Goal: Information Seeking & Learning: Learn about a topic

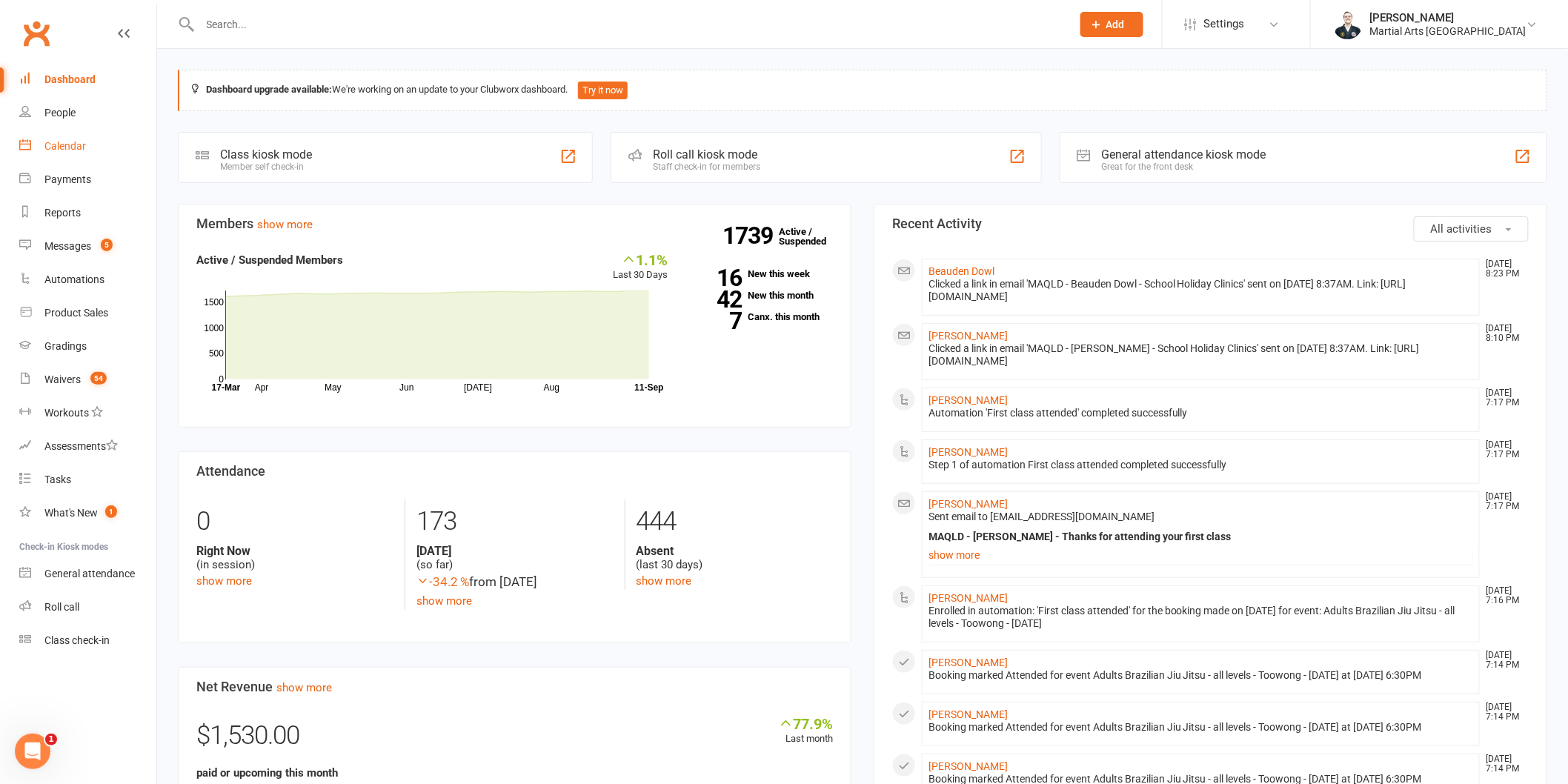
click at [61, 143] on div "Calendar" at bounding box center [65, 146] width 41 height 11
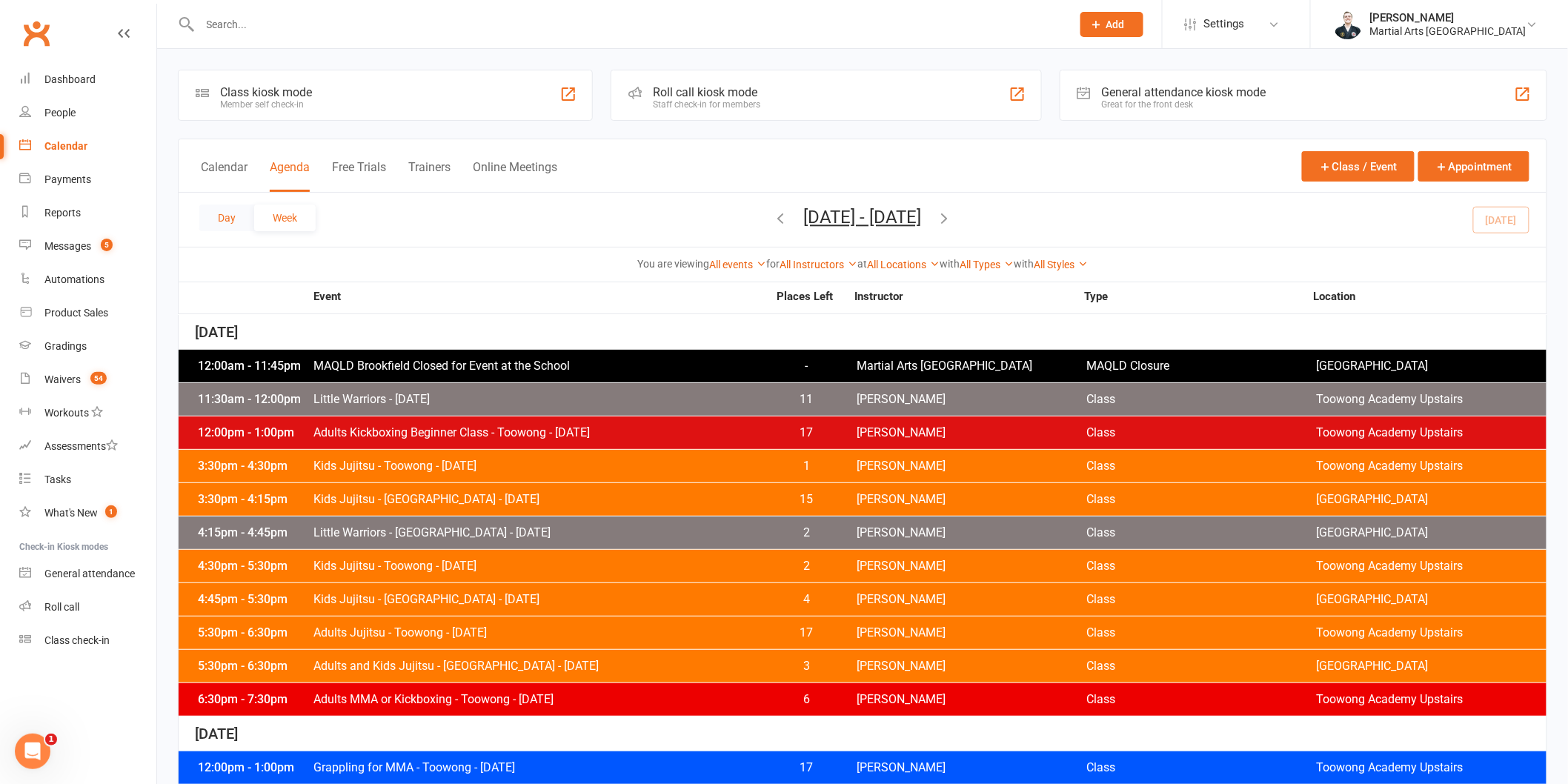
click at [233, 227] on button "Day" at bounding box center [226, 218] width 54 height 27
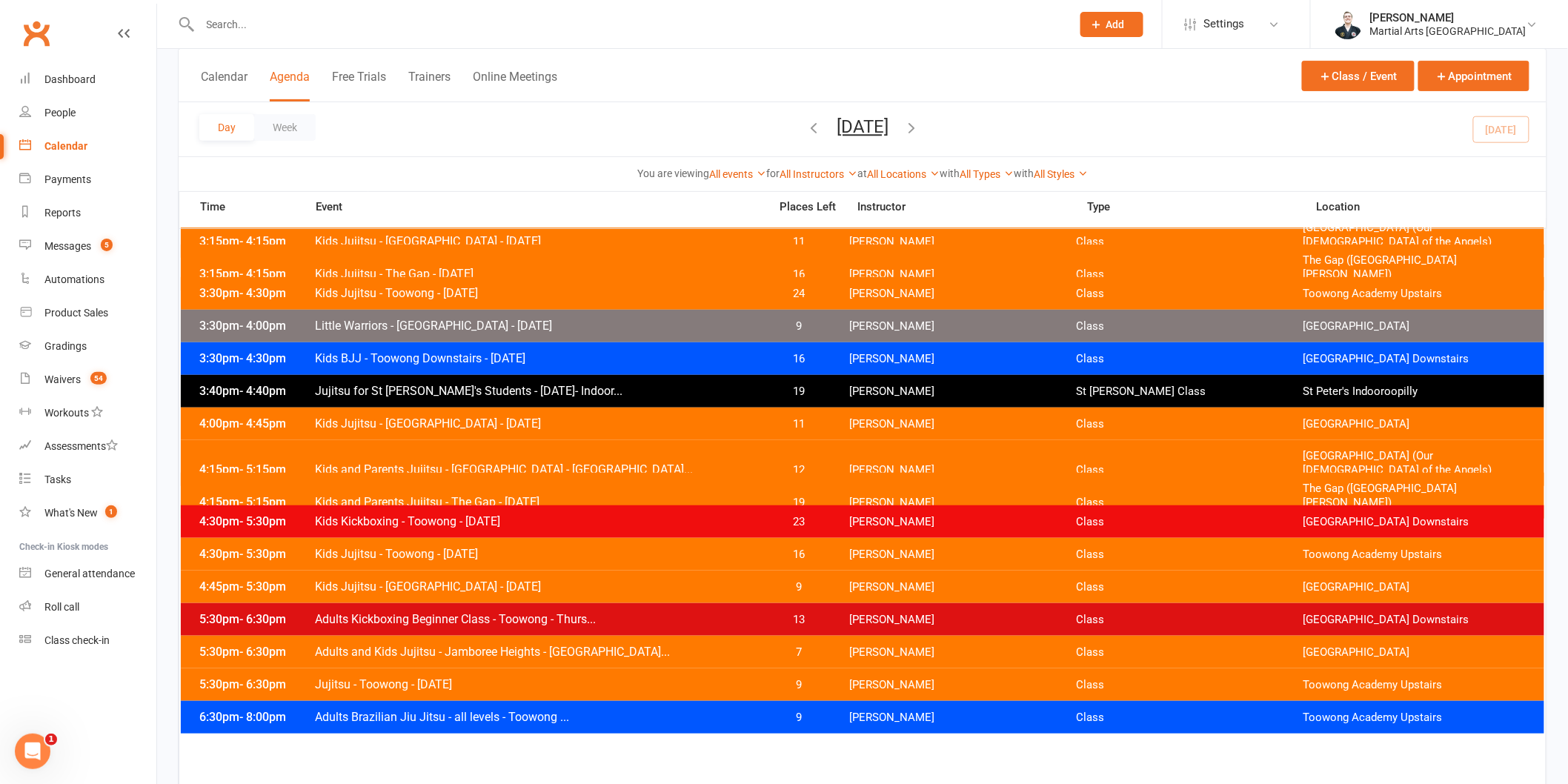
scroll to position [246, 0]
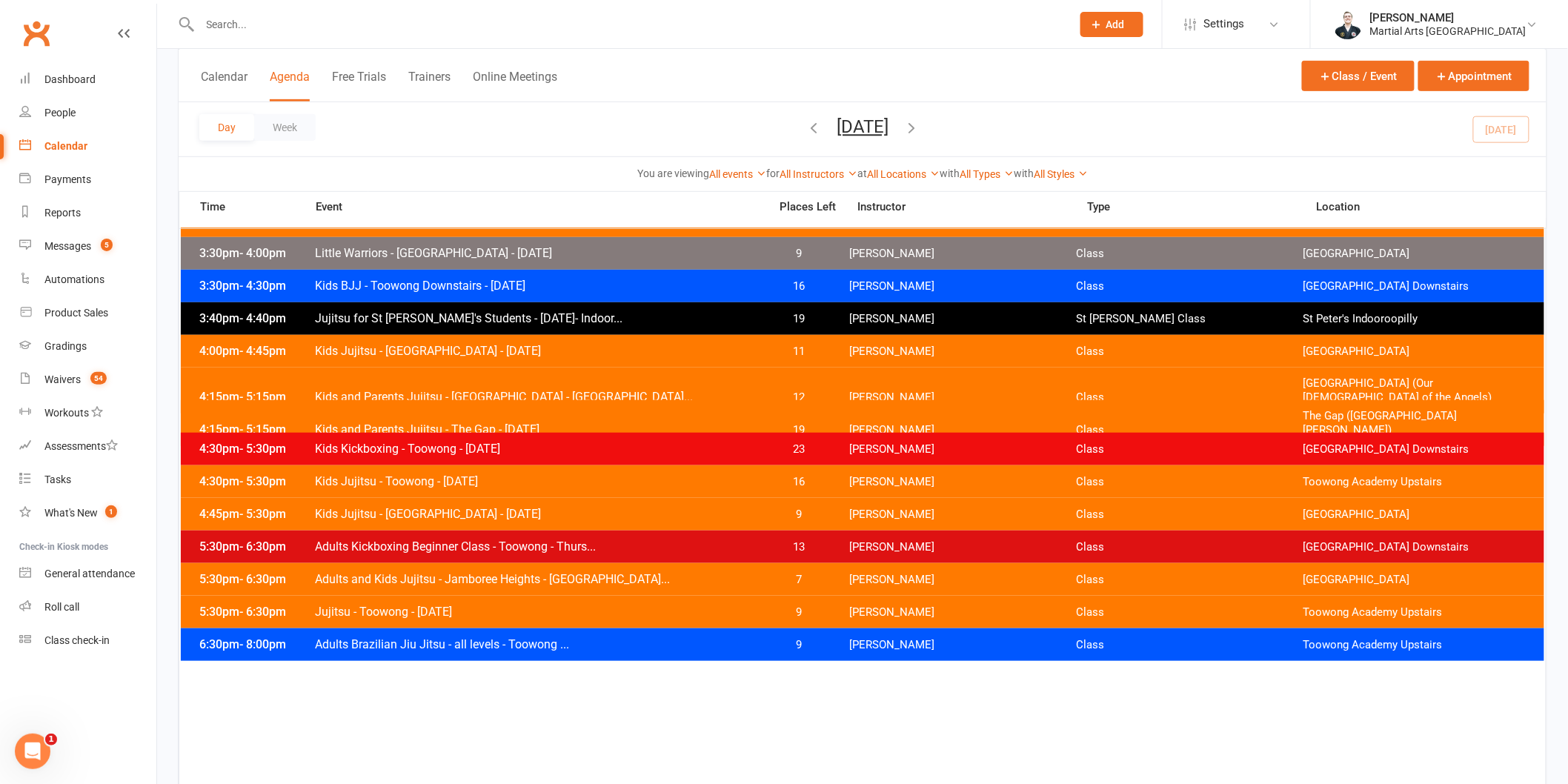
click at [499, 277] on div "3:30pm - 4:30pm Kids BJJ - [GEOGRAPHIC_DATA] - [DATE] 16 [PERSON_NAME] Class [G…" at bounding box center [862, 286] width 1364 height 32
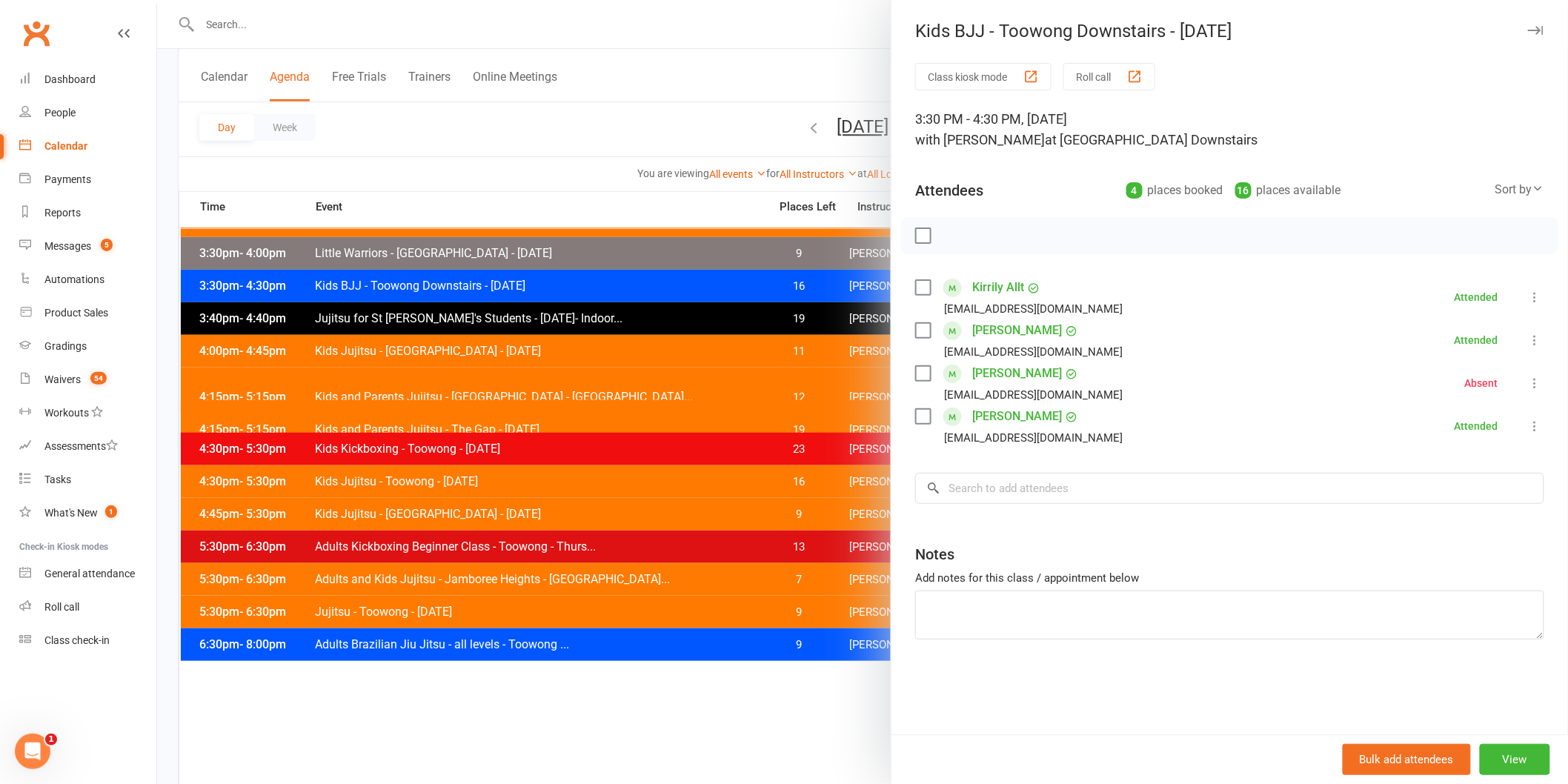
click at [598, 561] on div at bounding box center [863, 392] width 1411 height 784
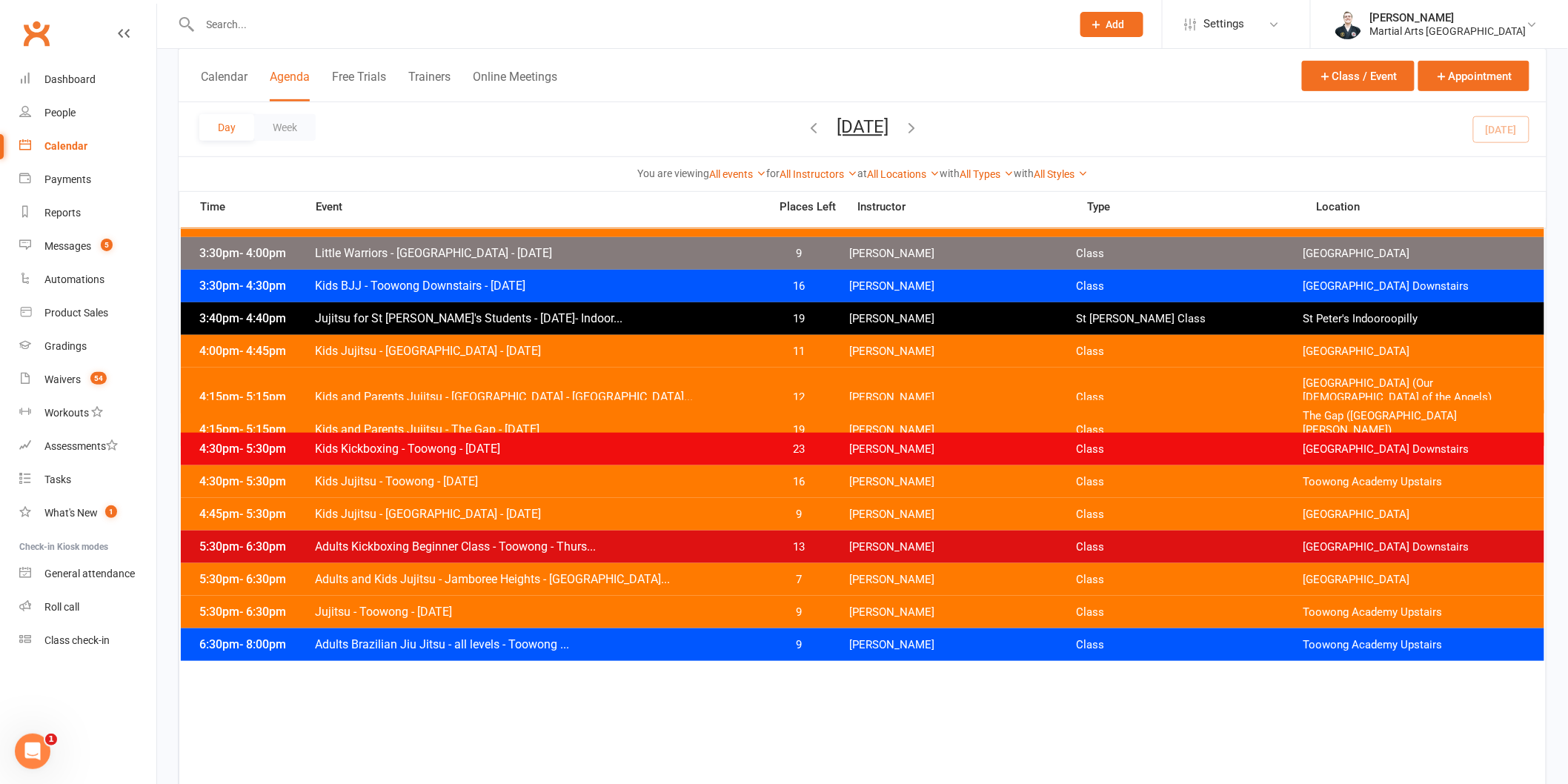
click at [477, 645] on span "Adults Brazilian Jiu Jitsu - all levels - Toowong ..." at bounding box center [537, 645] width 446 height 14
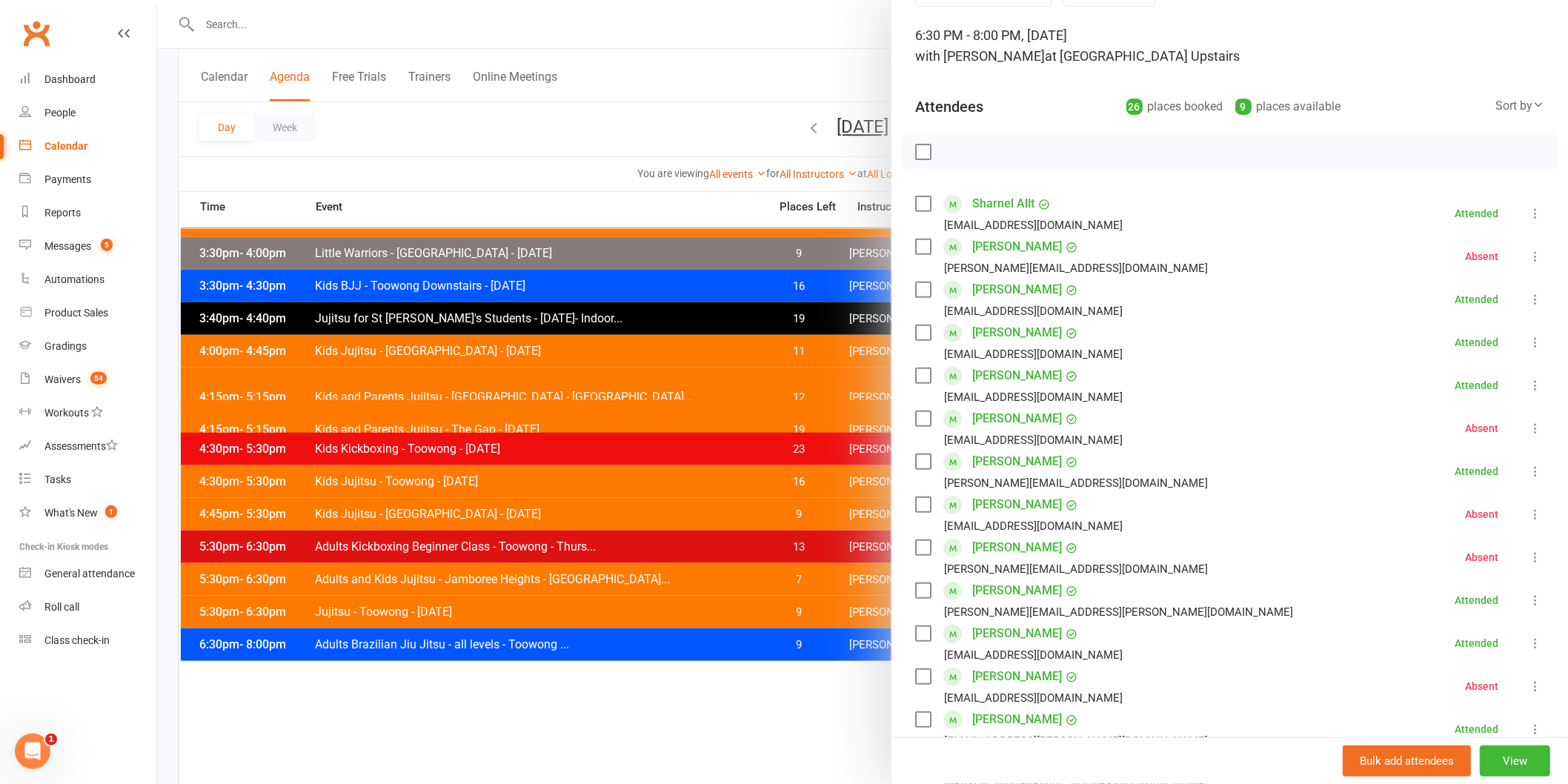
scroll to position [82, 0]
click at [652, 678] on div at bounding box center [863, 392] width 1411 height 784
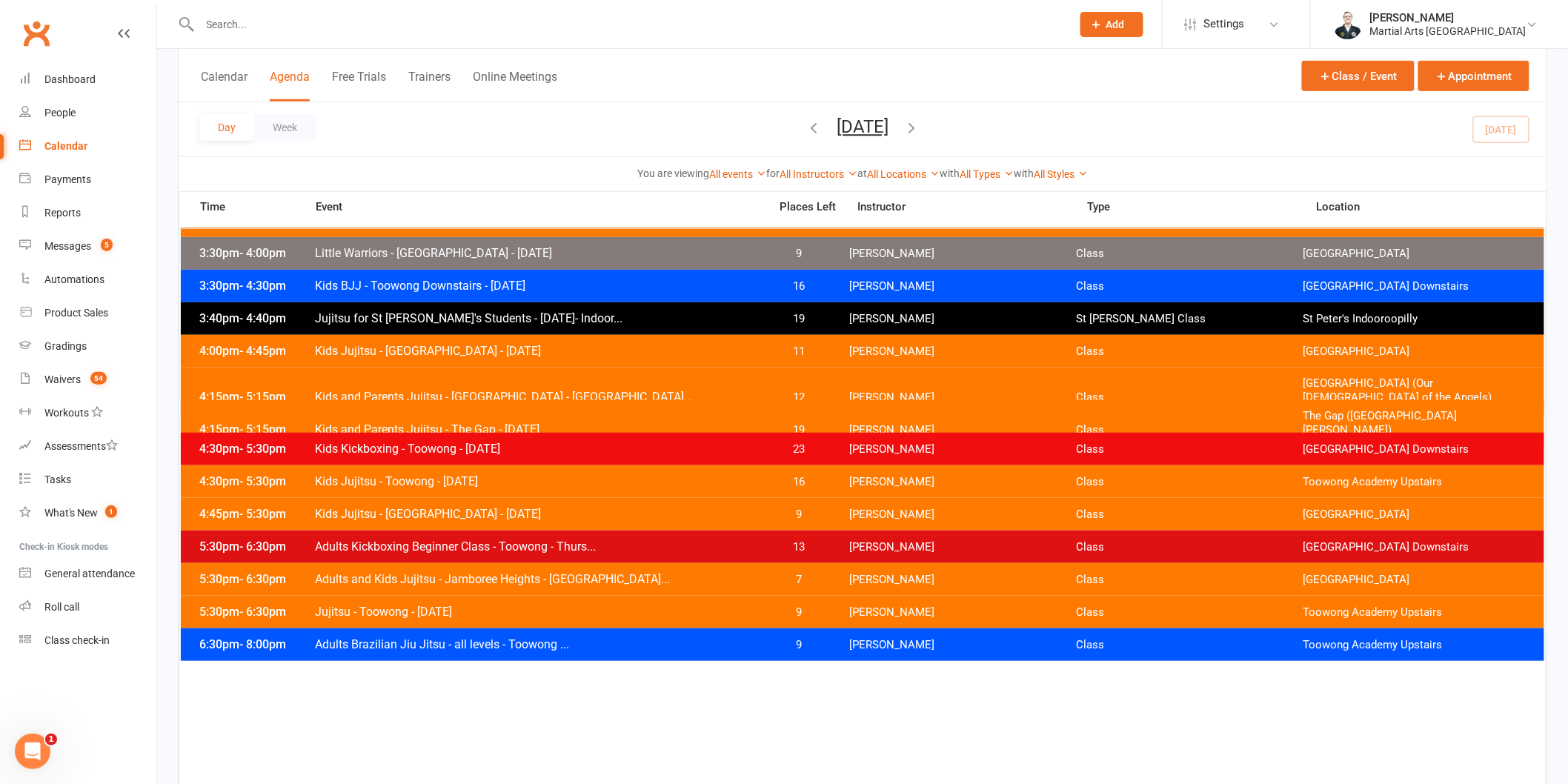
click at [442, 604] on span "Jujitsu - Toowong - [DATE]" at bounding box center [537, 611] width 446 height 14
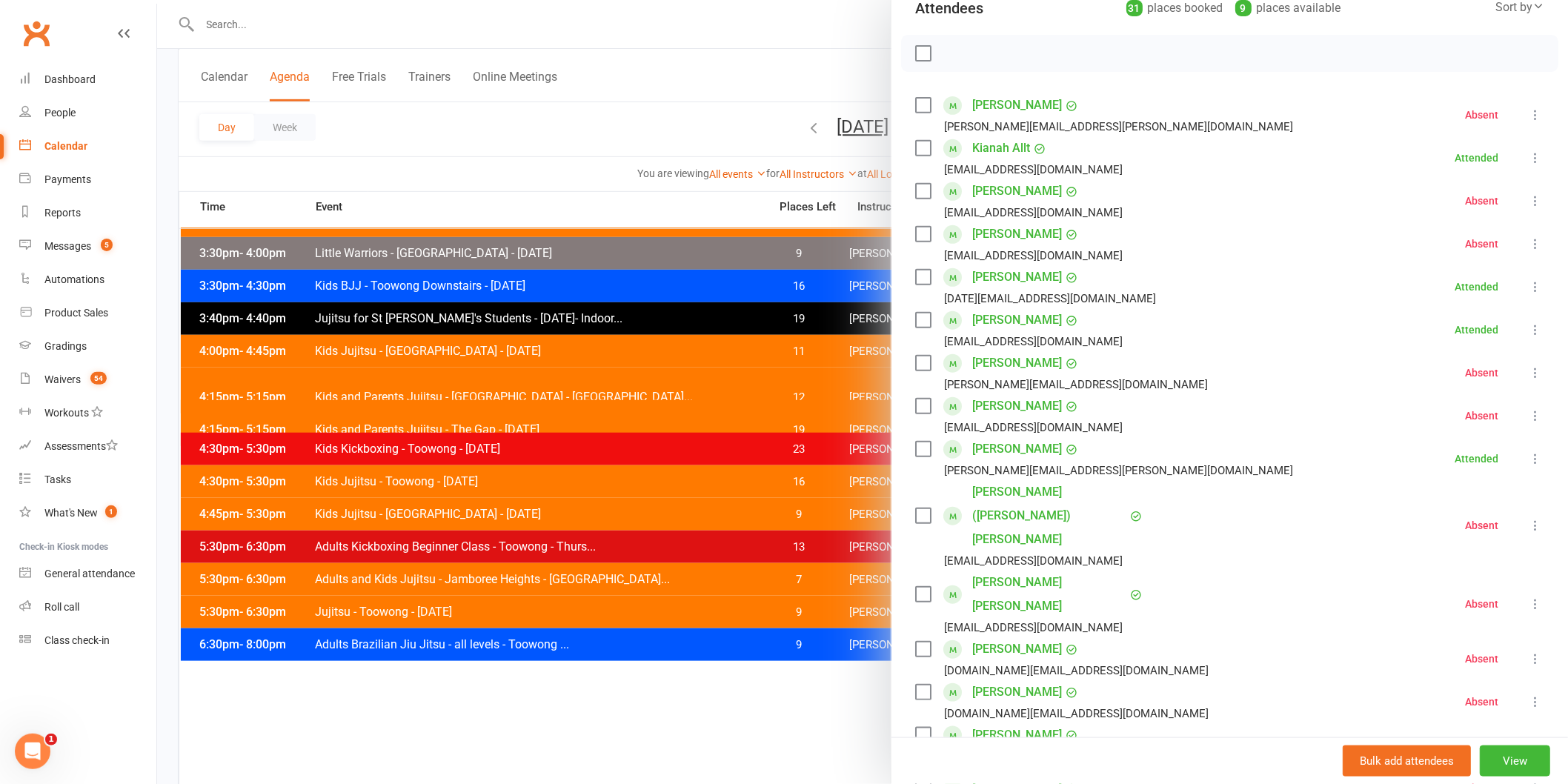
scroll to position [164, 0]
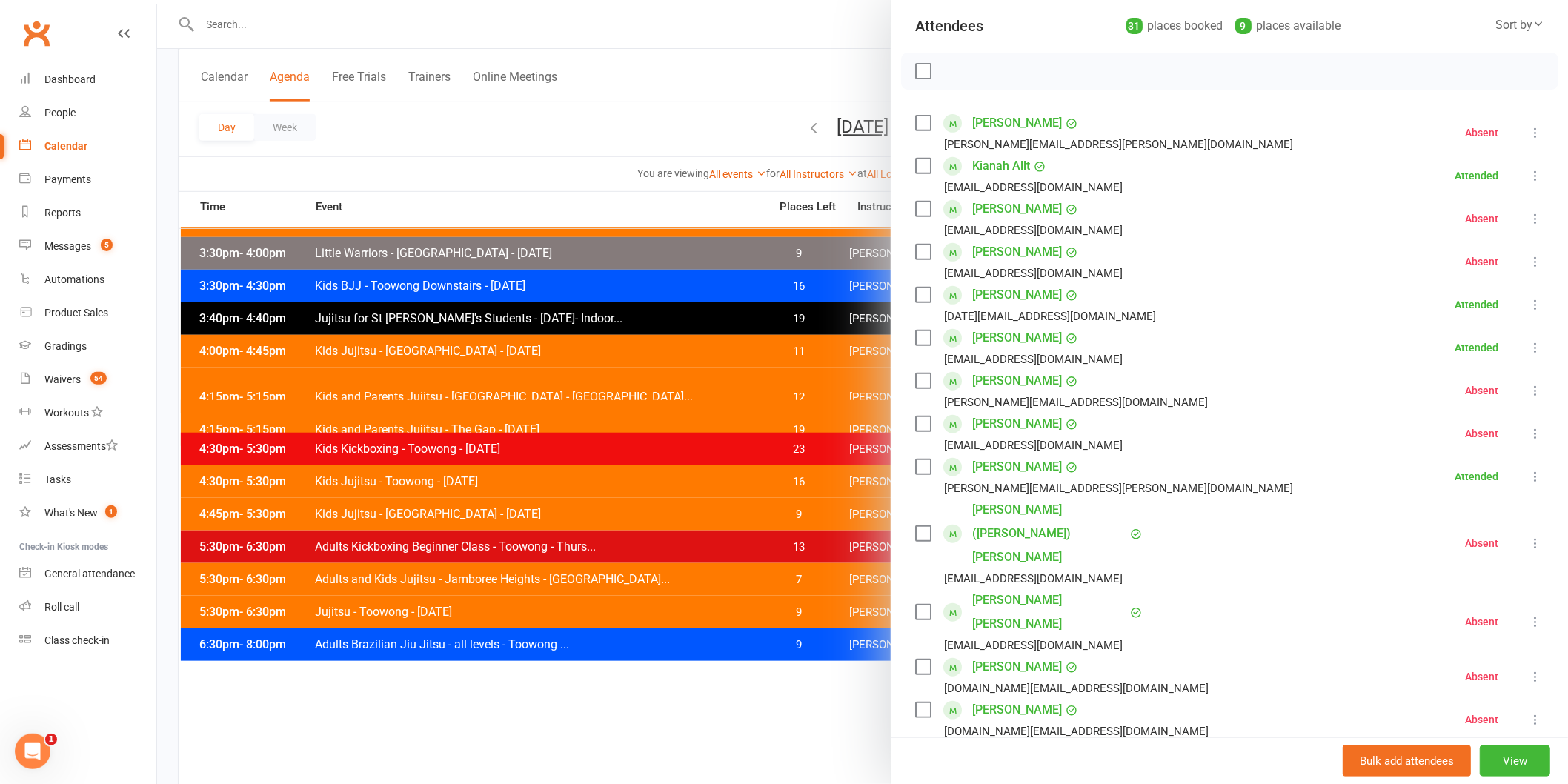
click at [700, 676] on div at bounding box center [863, 392] width 1411 height 784
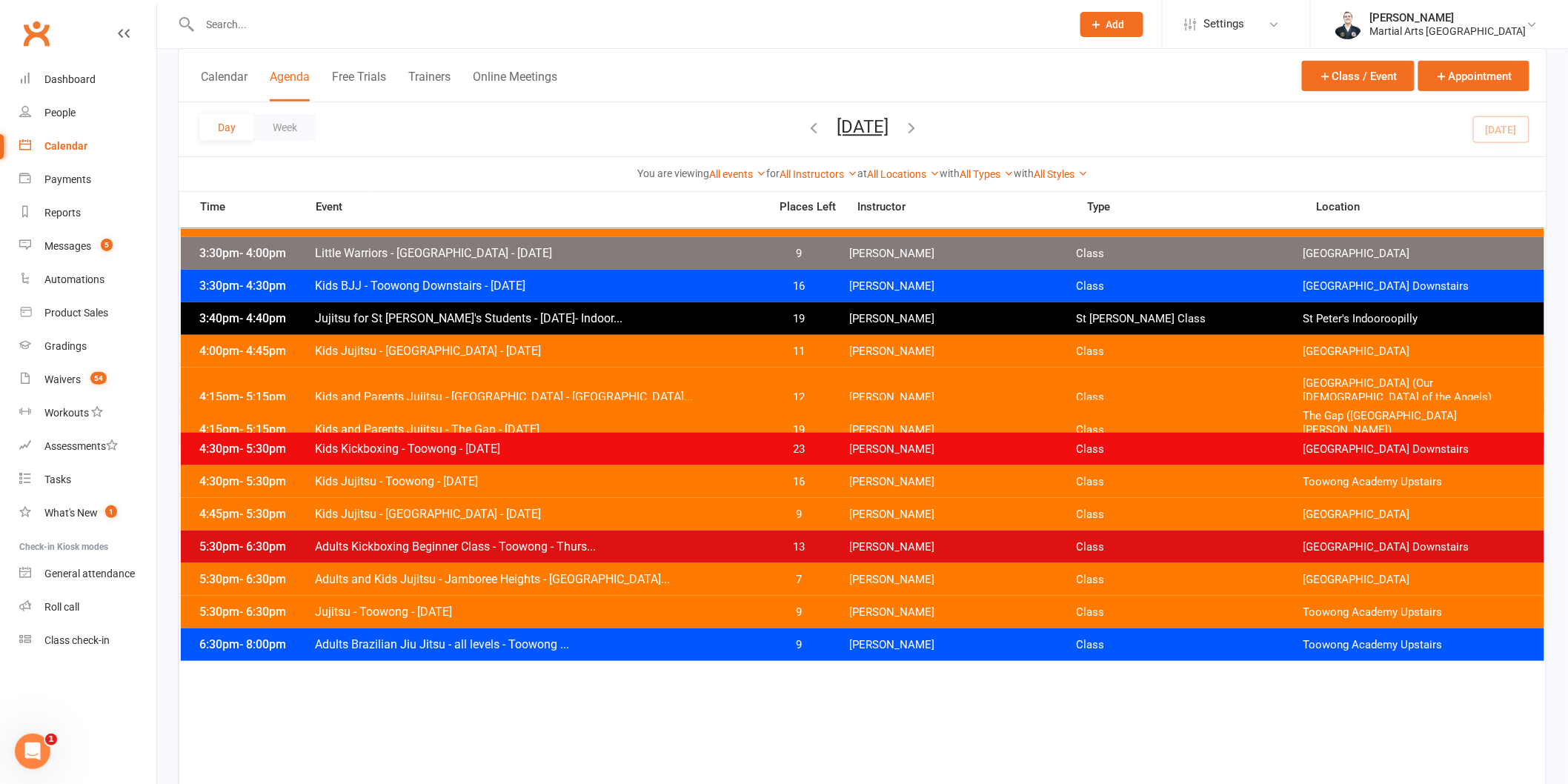
click at [569, 543] on span "Adults Kickboxing Beginner Class - Toowong - Thurs..." at bounding box center [537, 546] width 446 height 14
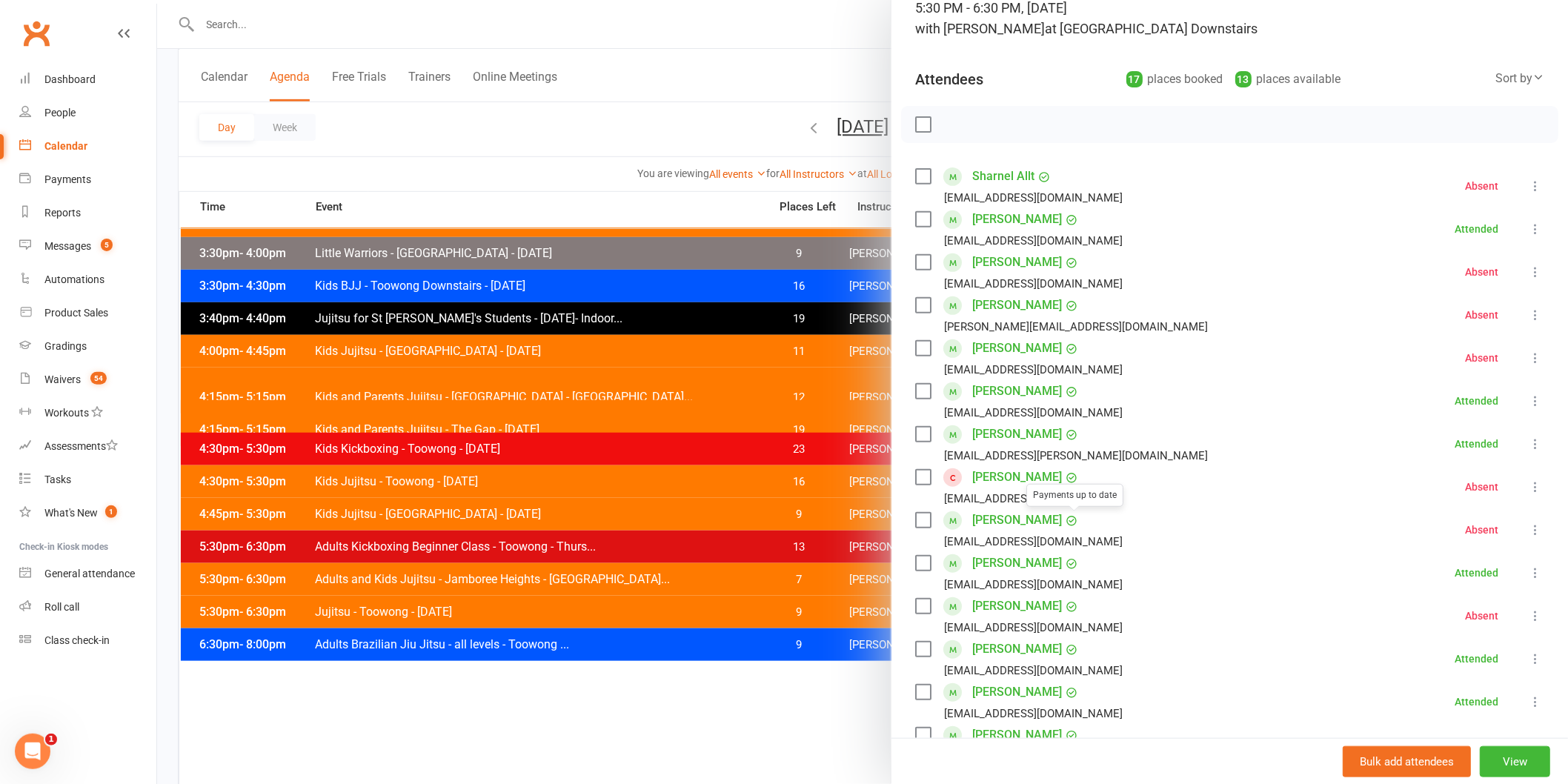
scroll to position [329, 0]
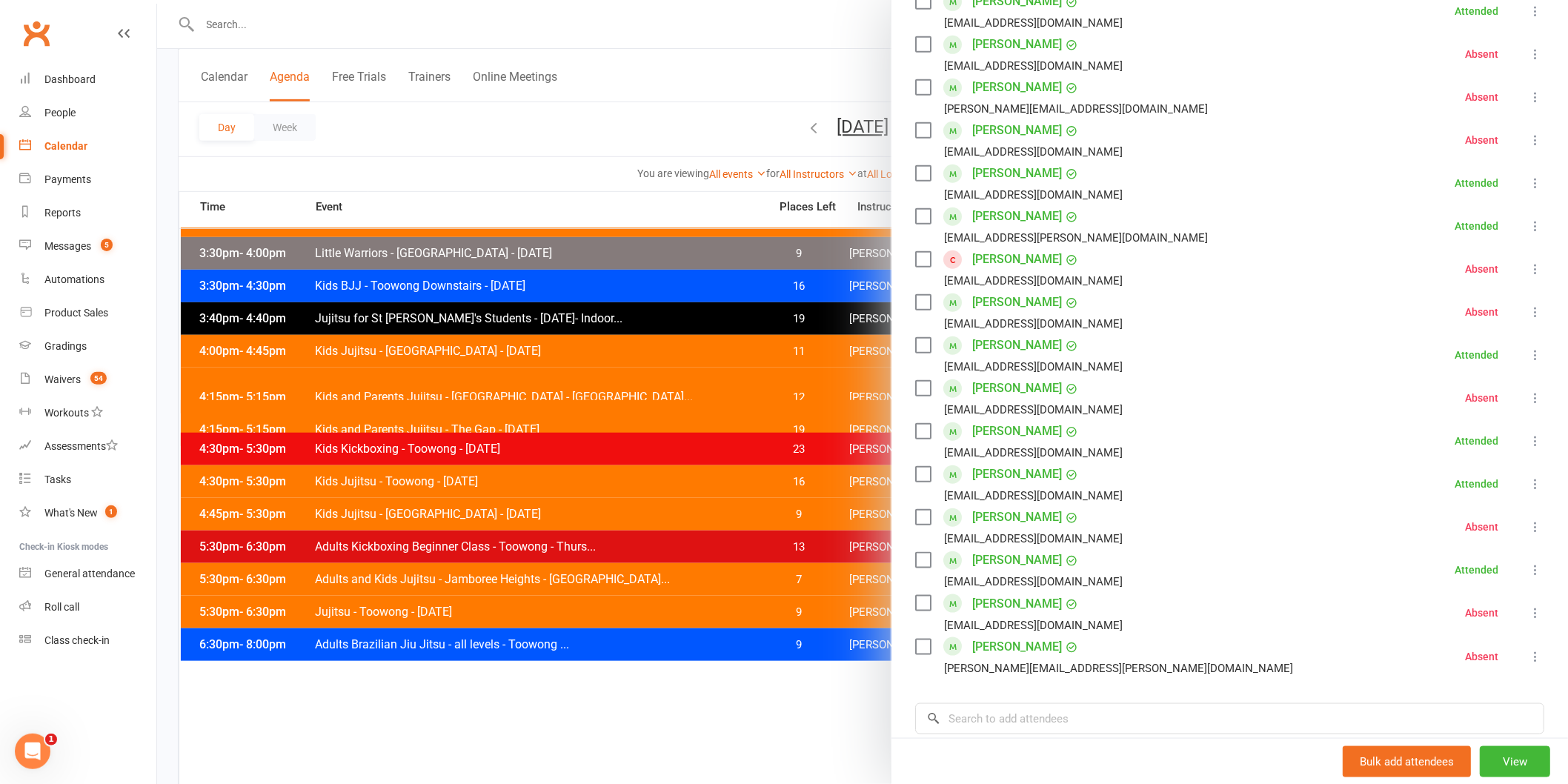
click at [816, 721] on div at bounding box center [863, 392] width 1411 height 784
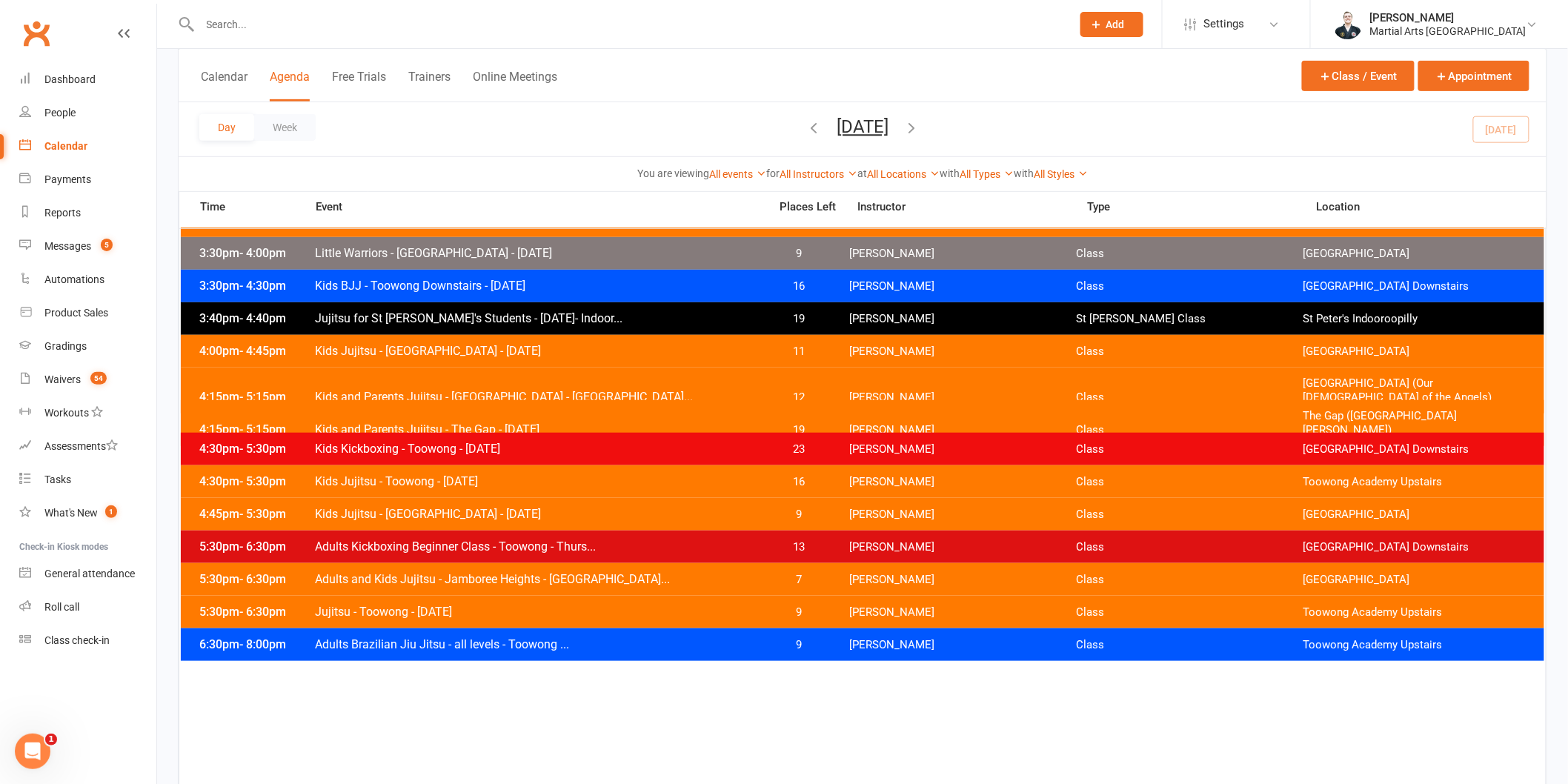
click at [578, 316] on span "Jujitsu for St [PERSON_NAME]'s Students - [DATE]- Indoor..." at bounding box center [537, 318] width 446 height 14
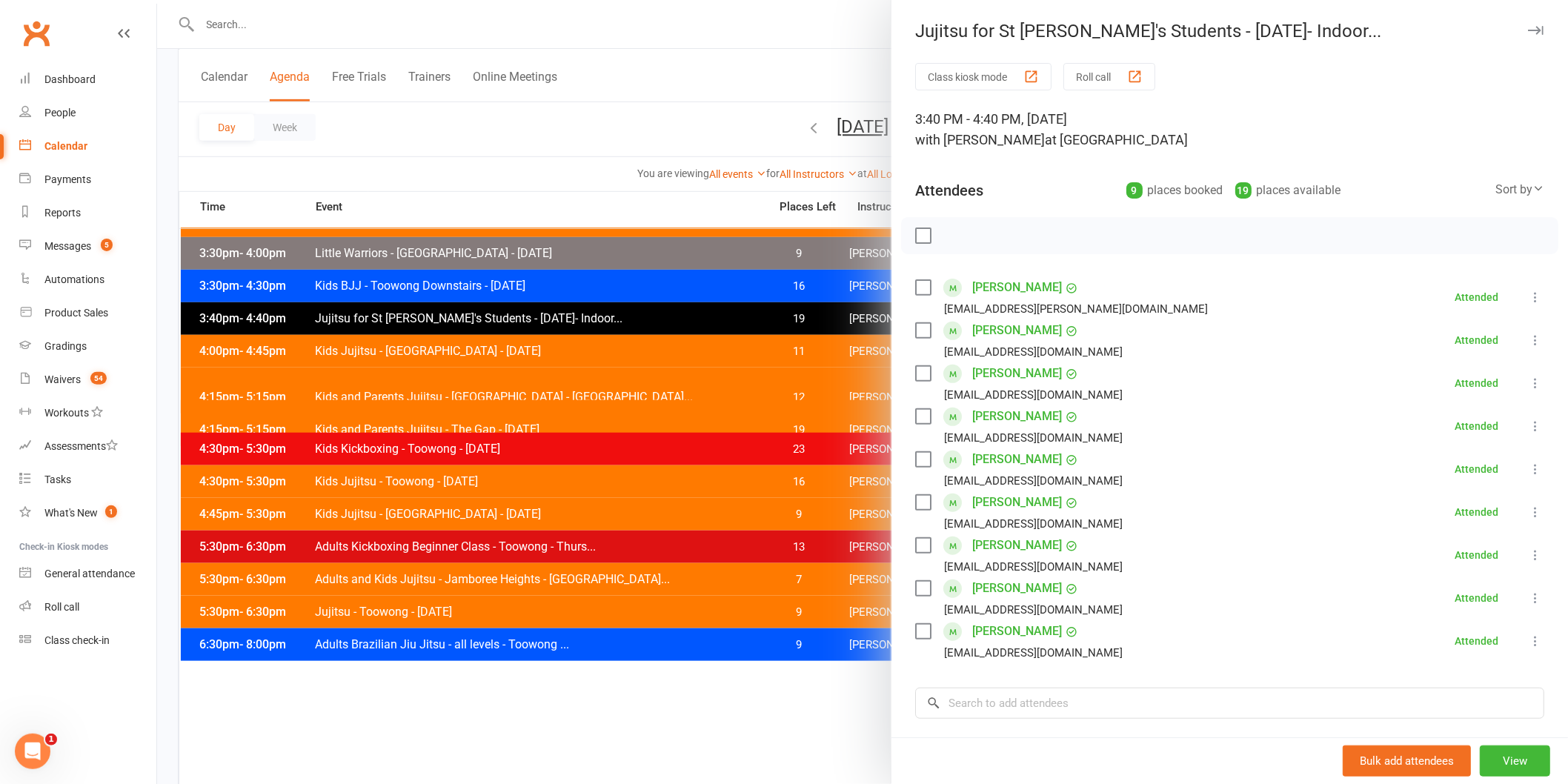
click at [571, 450] on div at bounding box center [863, 392] width 1411 height 784
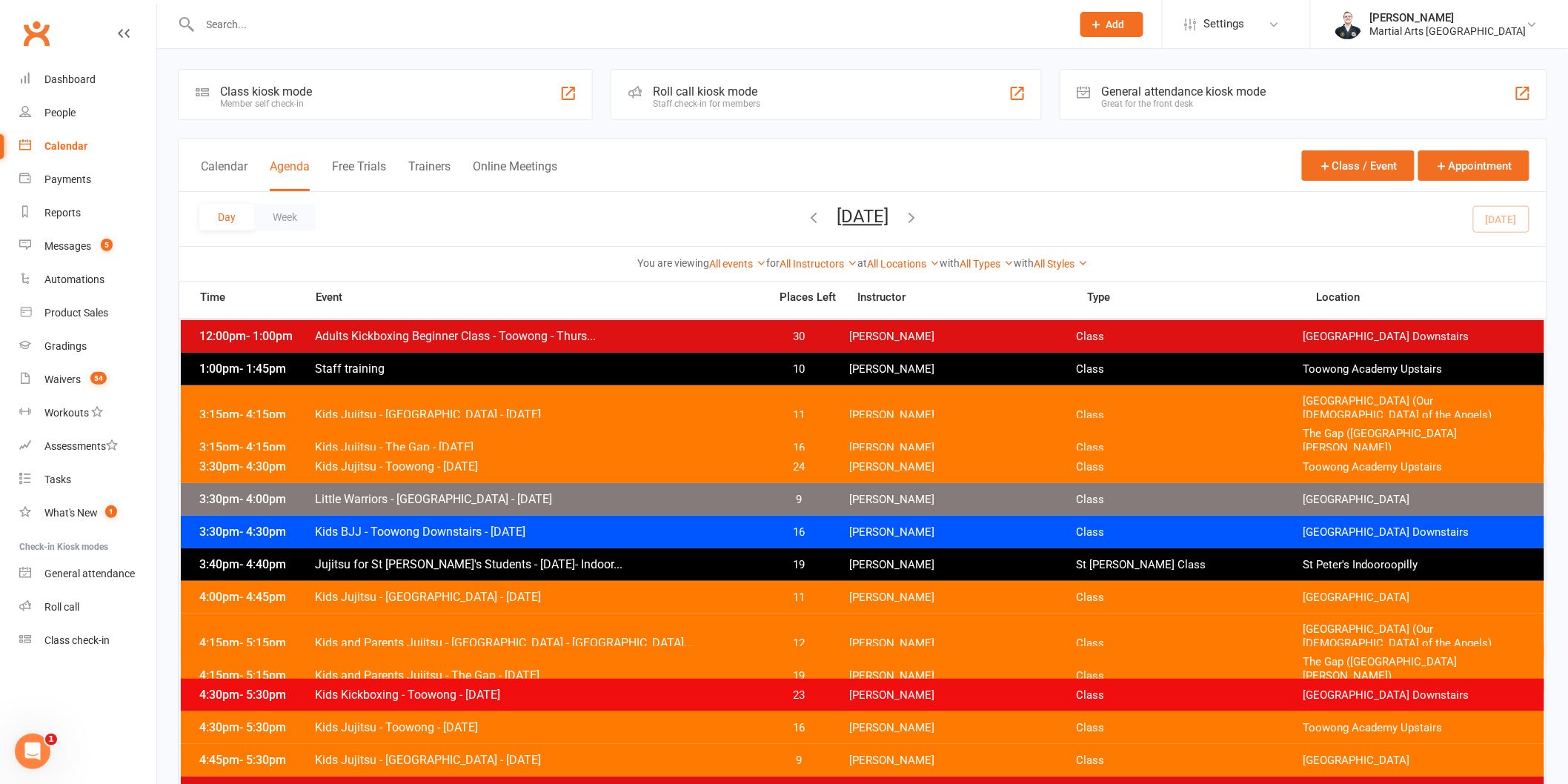
scroll to position [0, 0]
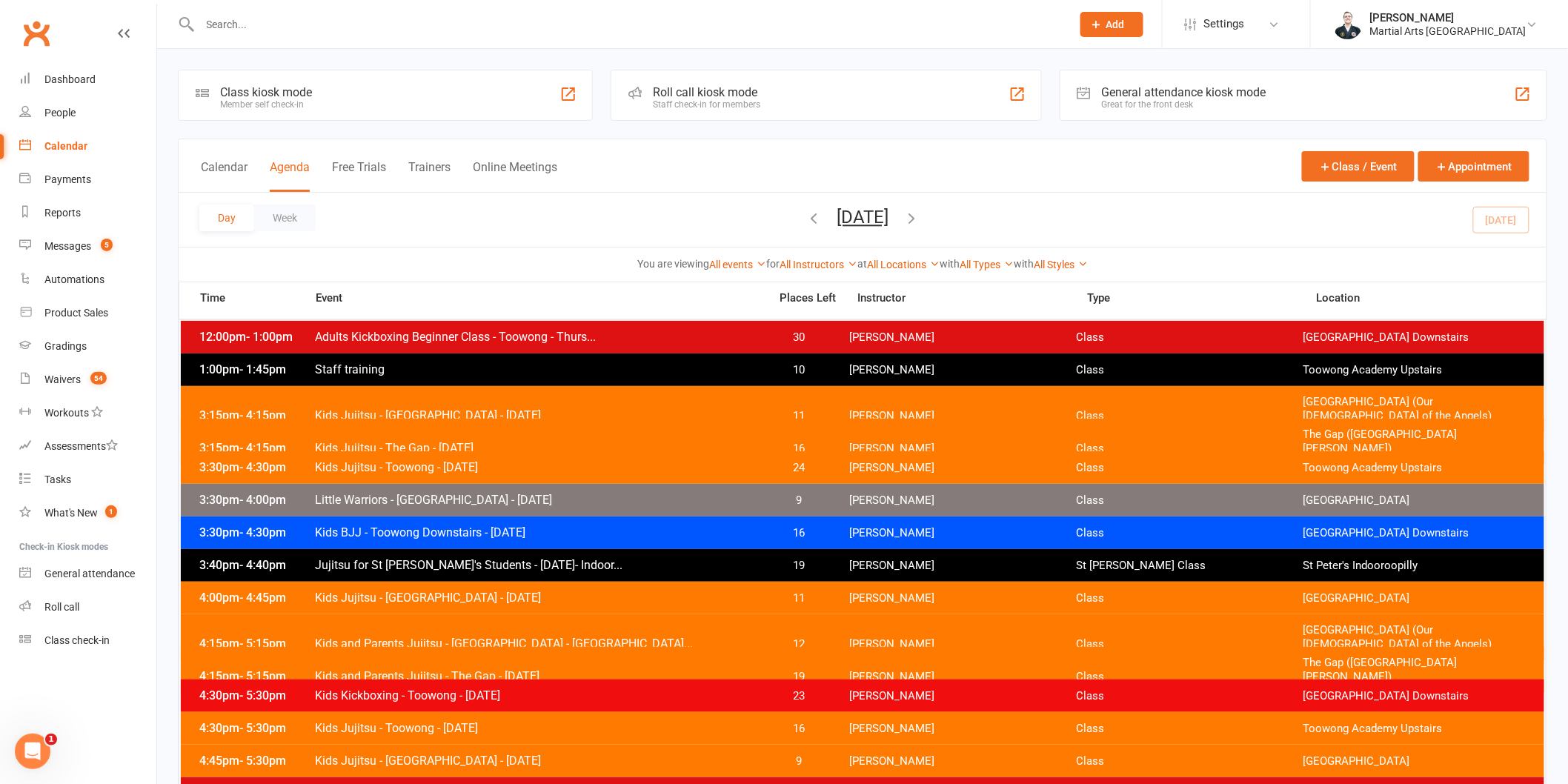
click at [988, 217] on div "Day Week [DATE] [DATE] Sun Mon Tue Wed Thu Fri Sat 31 01 02 03 04 05 06 07 08 0…" at bounding box center [862, 220] width 1368 height 54
click at [920, 216] on icon "button" at bounding box center [911, 218] width 16 height 16
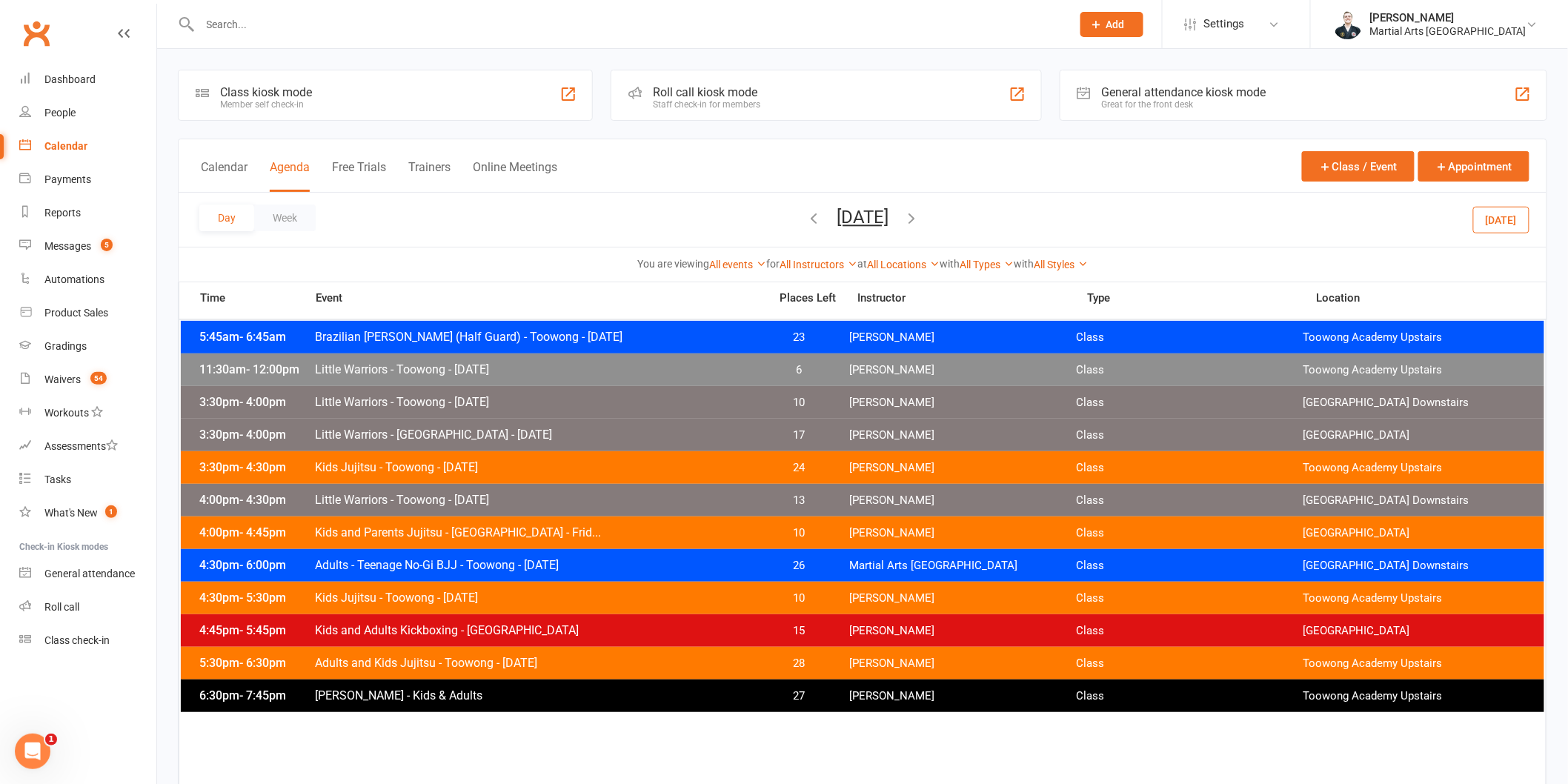
click at [519, 402] on span "Little Warriors - Toowong - [DATE]" at bounding box center [537, 402] width 446 height 14
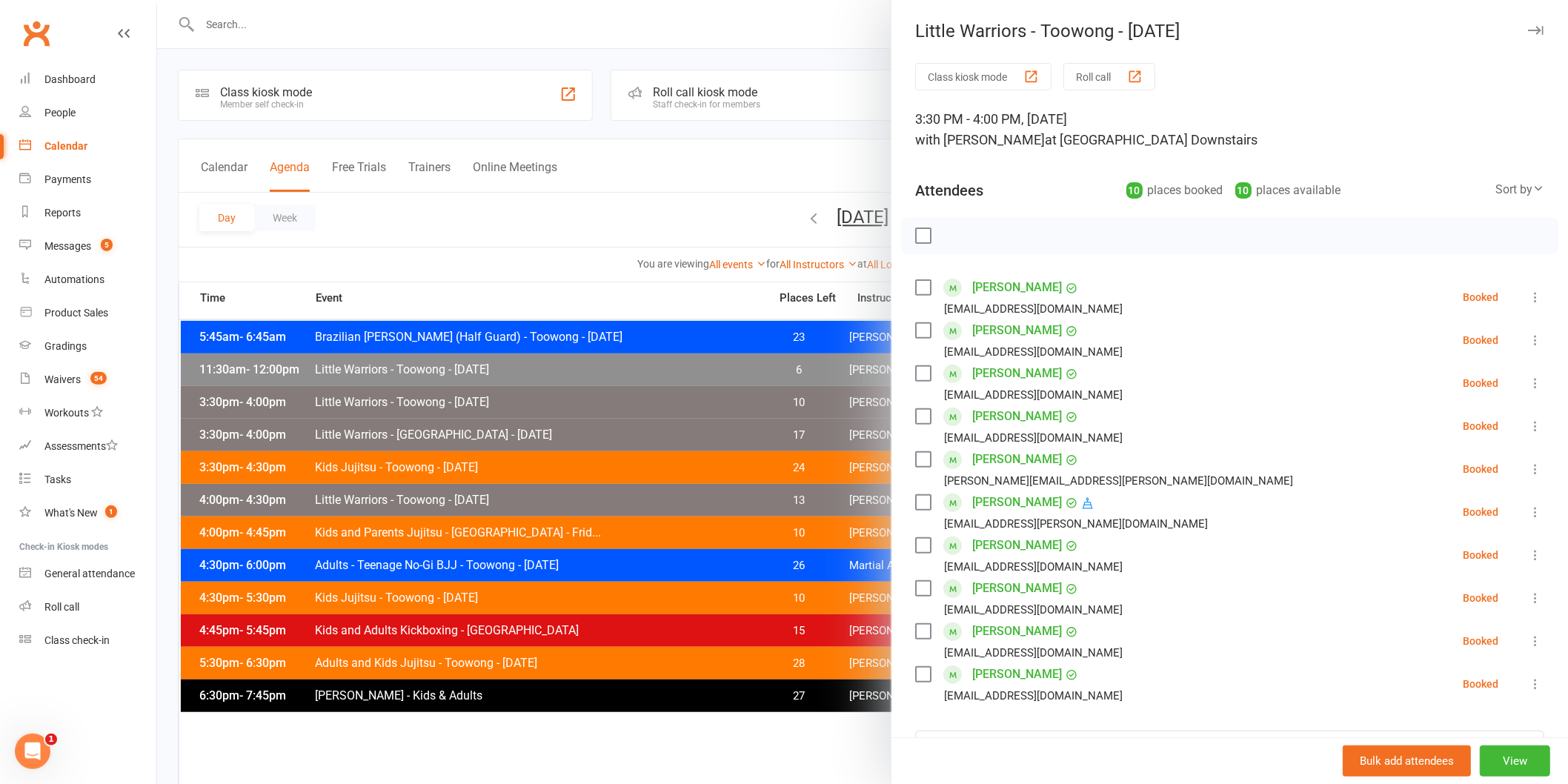
click at [654, 558] on div at bounding box center [863, 392] width 1411 height 784
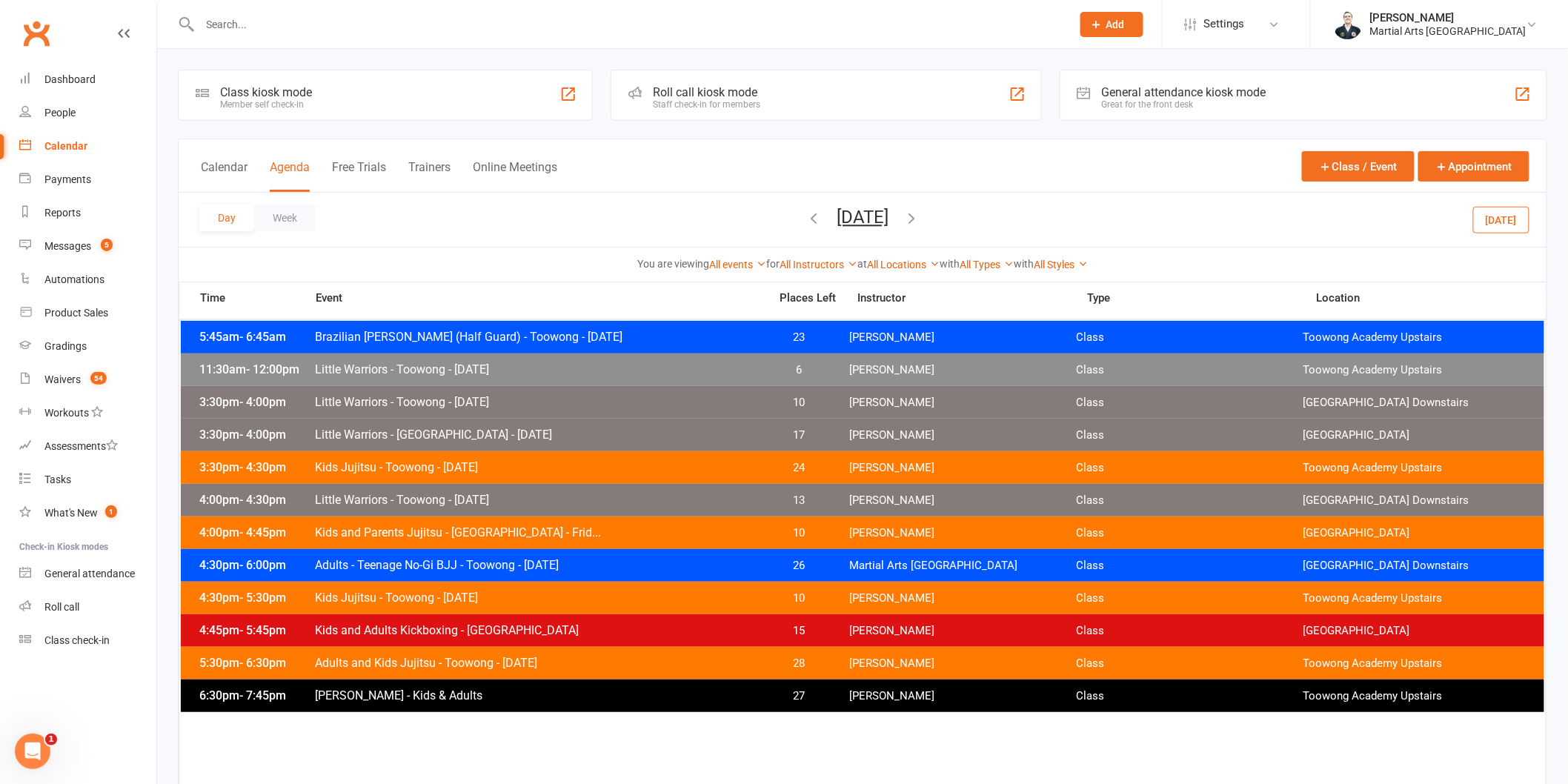
click at [649, 504] on span "Little Warriors - Toowong - [DATE]" at bounding box center [537, 499] width 446 height 14
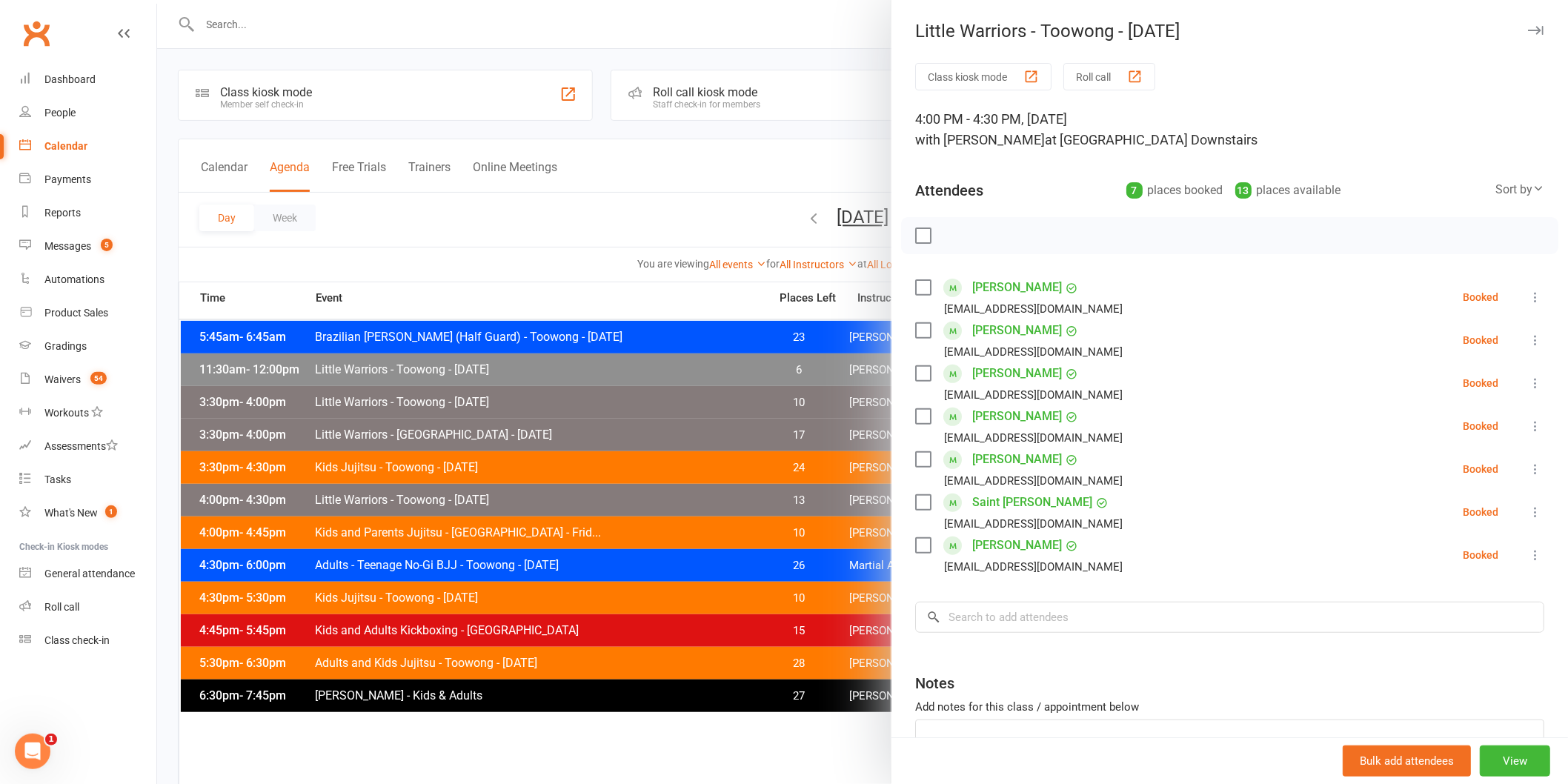
drag, startPoint x: 677, startPoint y: 487, endPoint x: 920, endPoint y: 207, distance: 370.7
click at [676, 487] on div at bounding box center [863, 392] width 1411 height 784
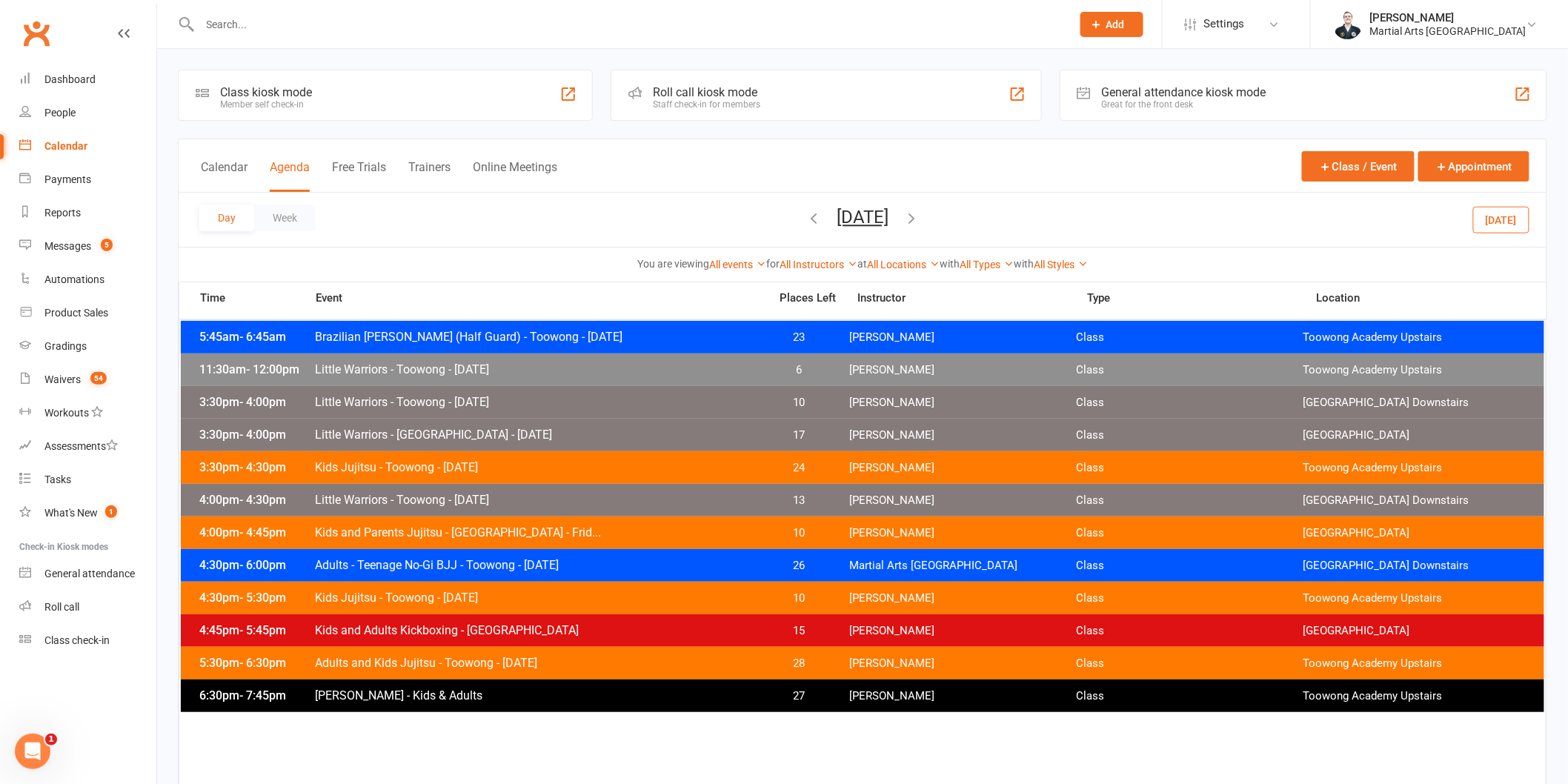
click at [536, 693] on span "[PERSON_NAME] - Kids & Adults" at bounding box center [537, 695] width 446 height 14
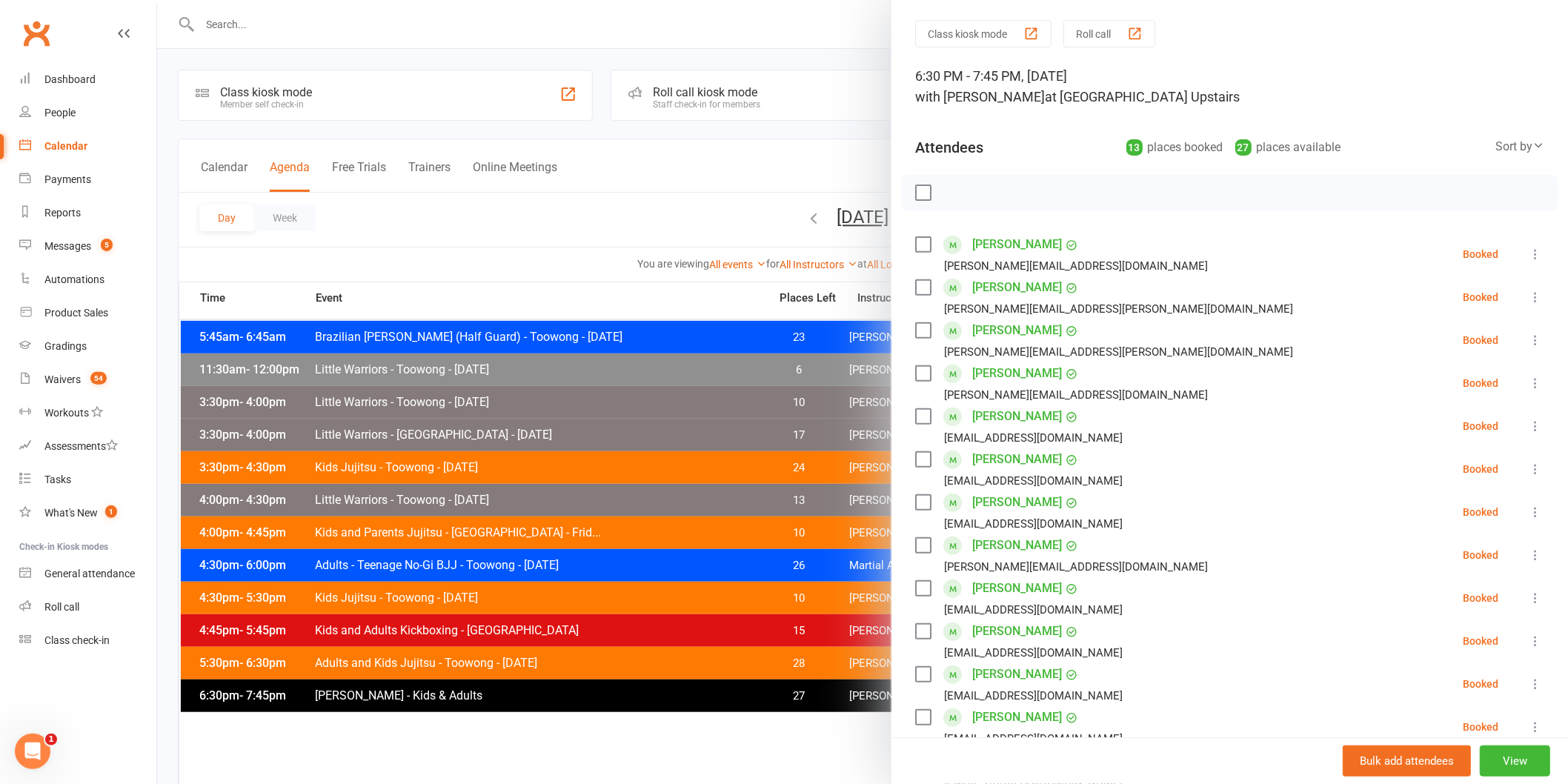
scroll to position [33, 0]
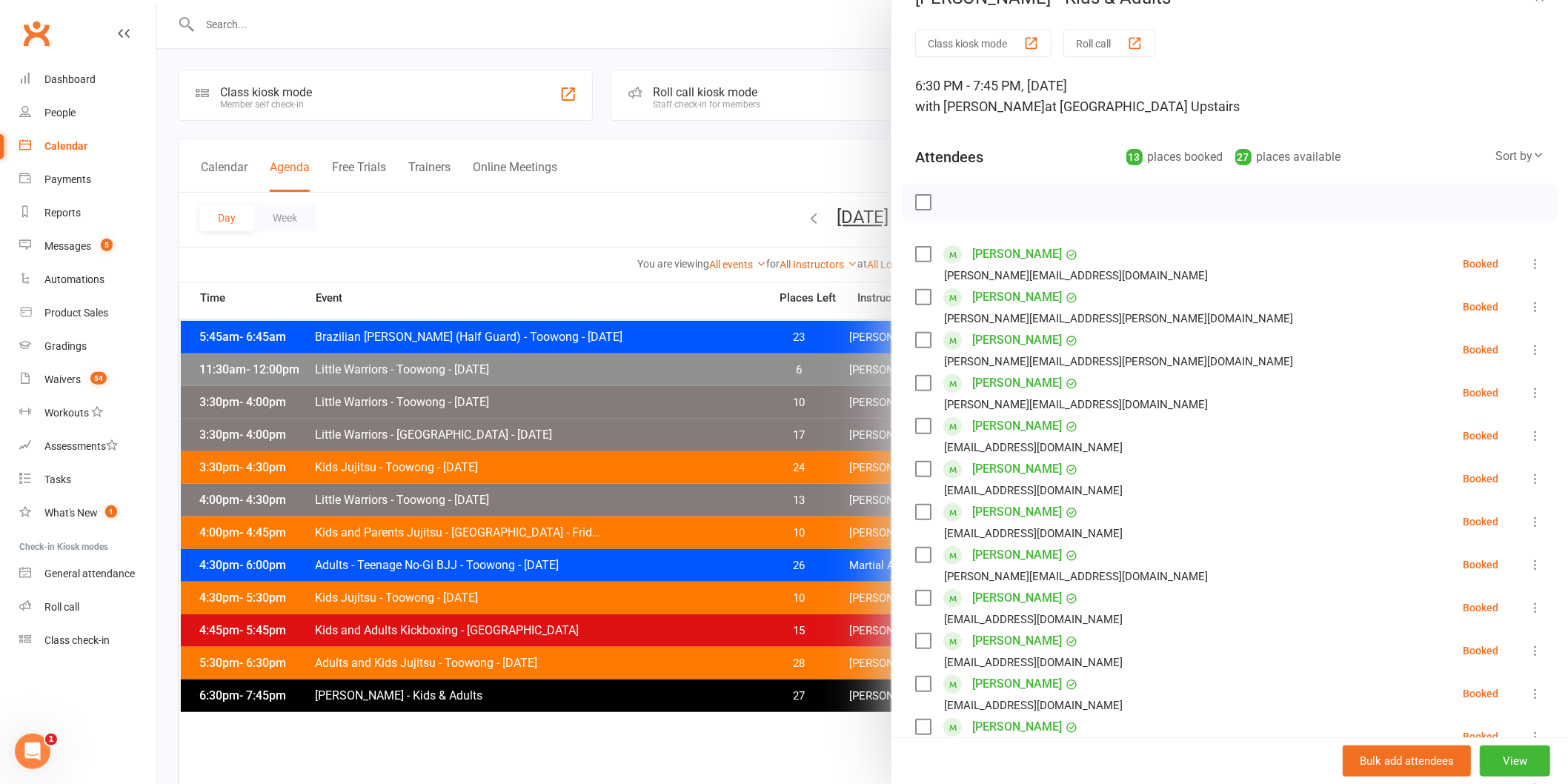
click at [613, 472] on div at bounding box center [863, 392] width 1411 height 784
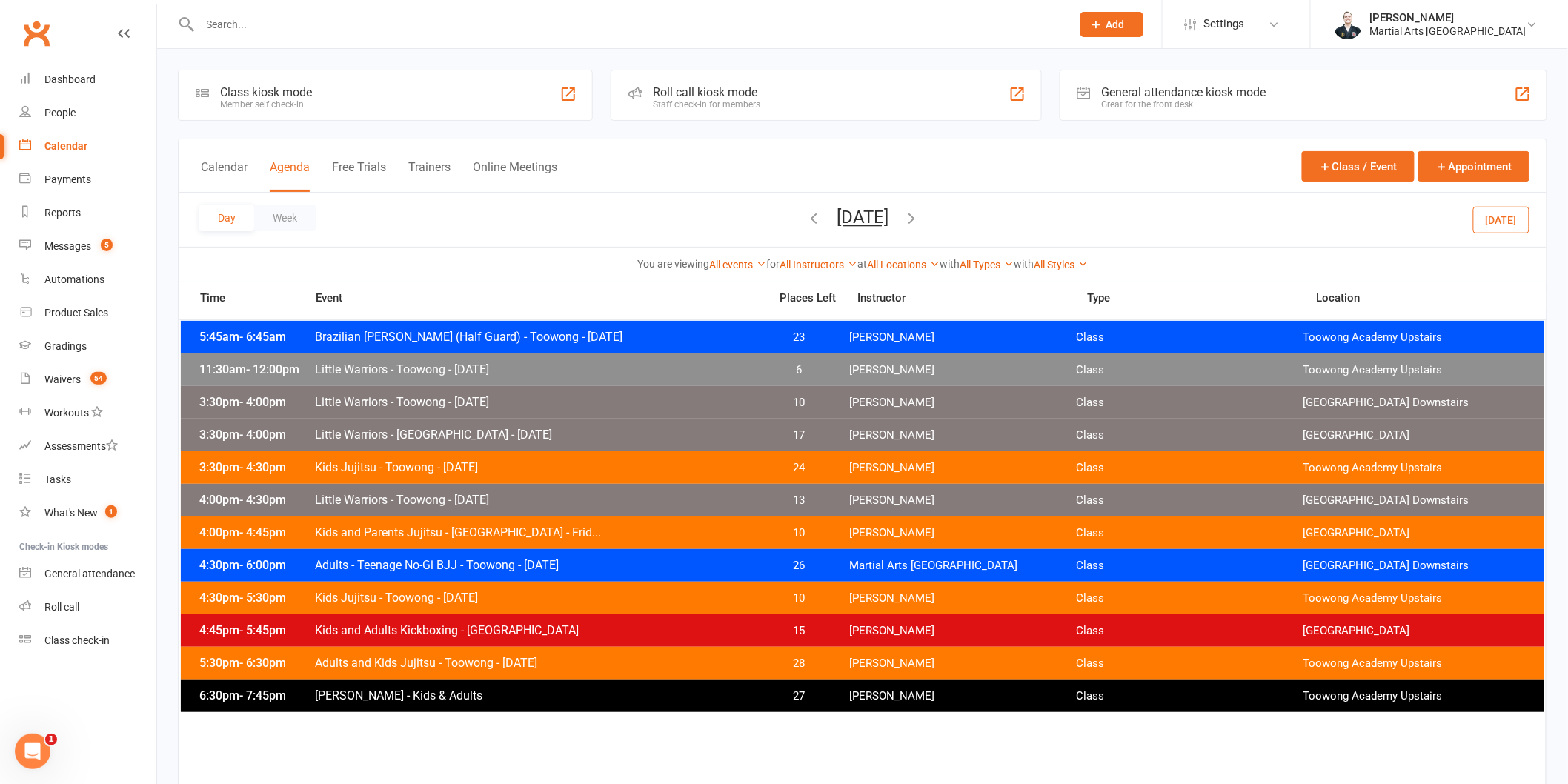
click at [507, 658] on span "Adults and Kids Jujitsu - Toowong - [DATE]" at bounding box center [537, 663] width 446 height 14
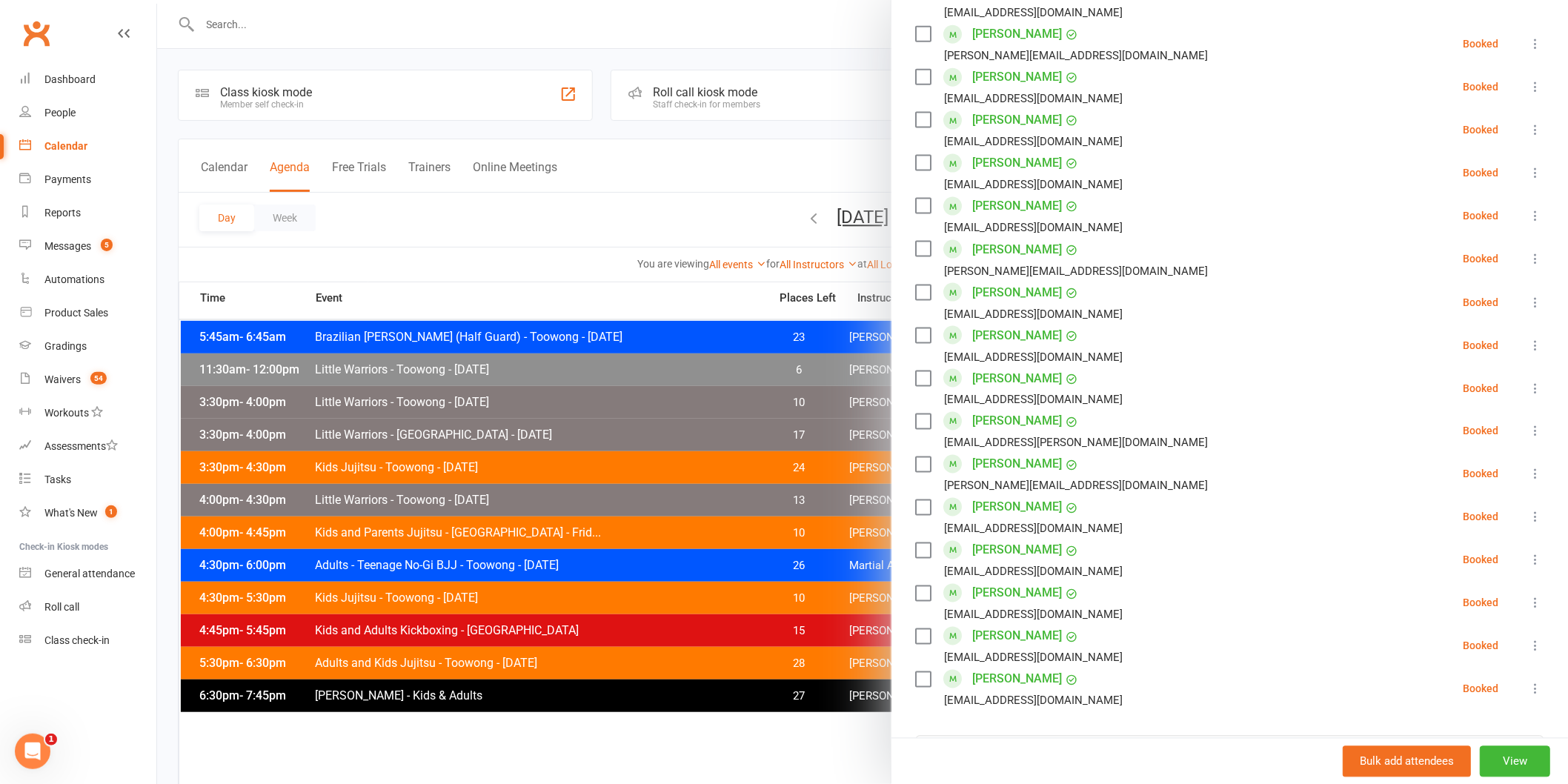
scroll to position [965, 0]
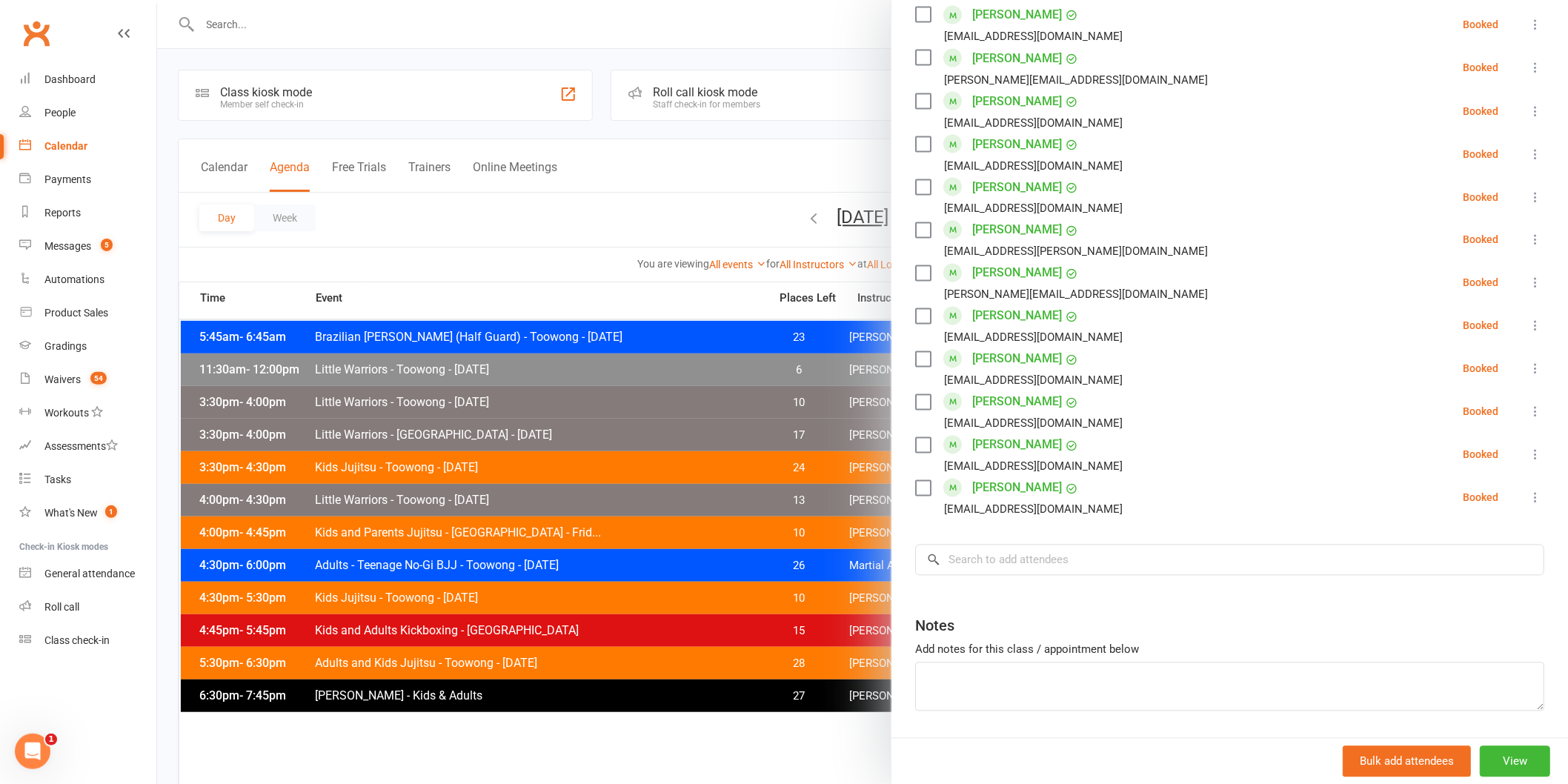
click at [439, 702] on div at bounding box center [863, 392] width 1411 height 784
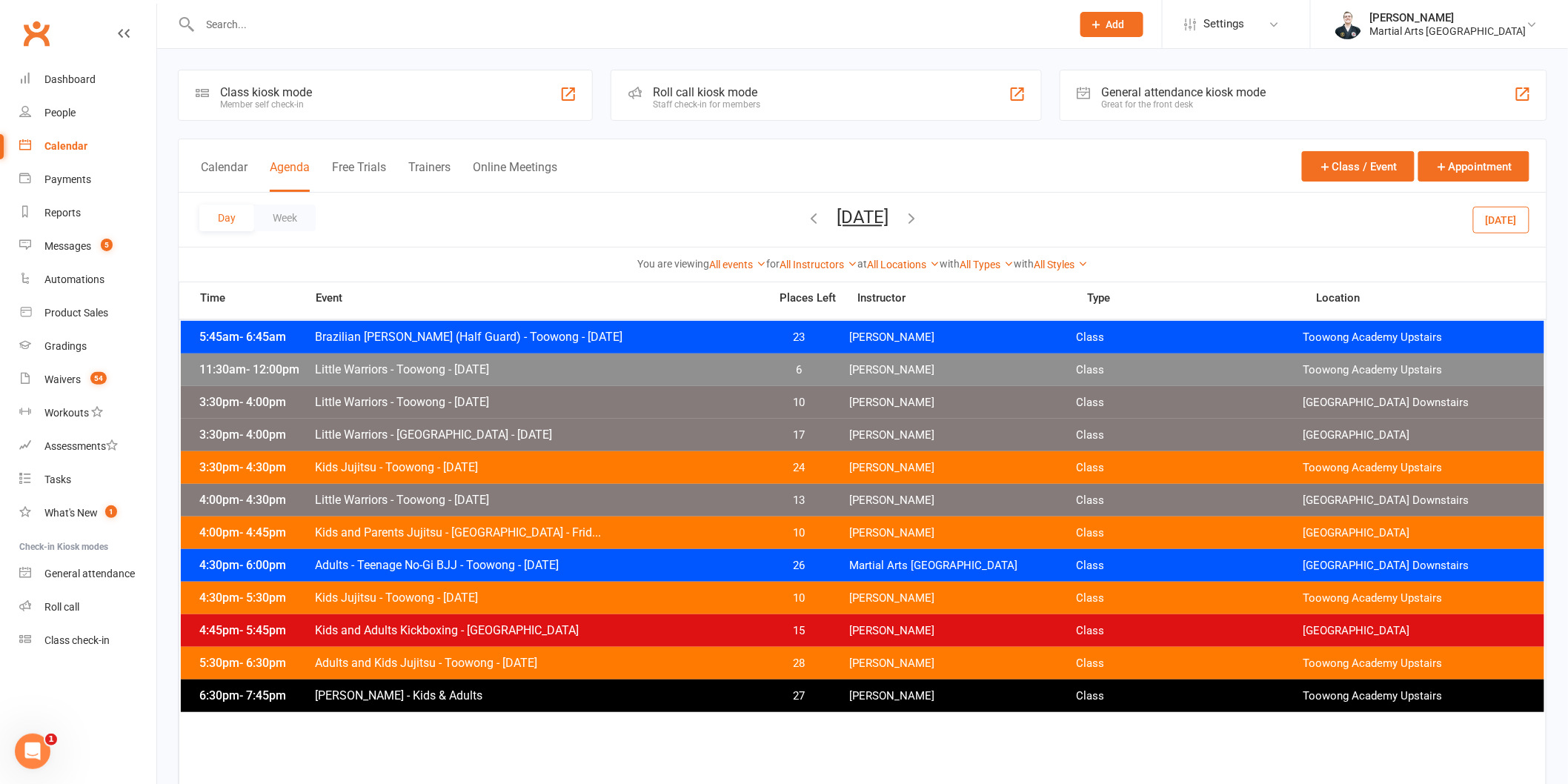
click at [534, 460] on span "Kids Jujitsu - Toowong - [DATE]" at bounding box center [537, 467] width 446 height 14
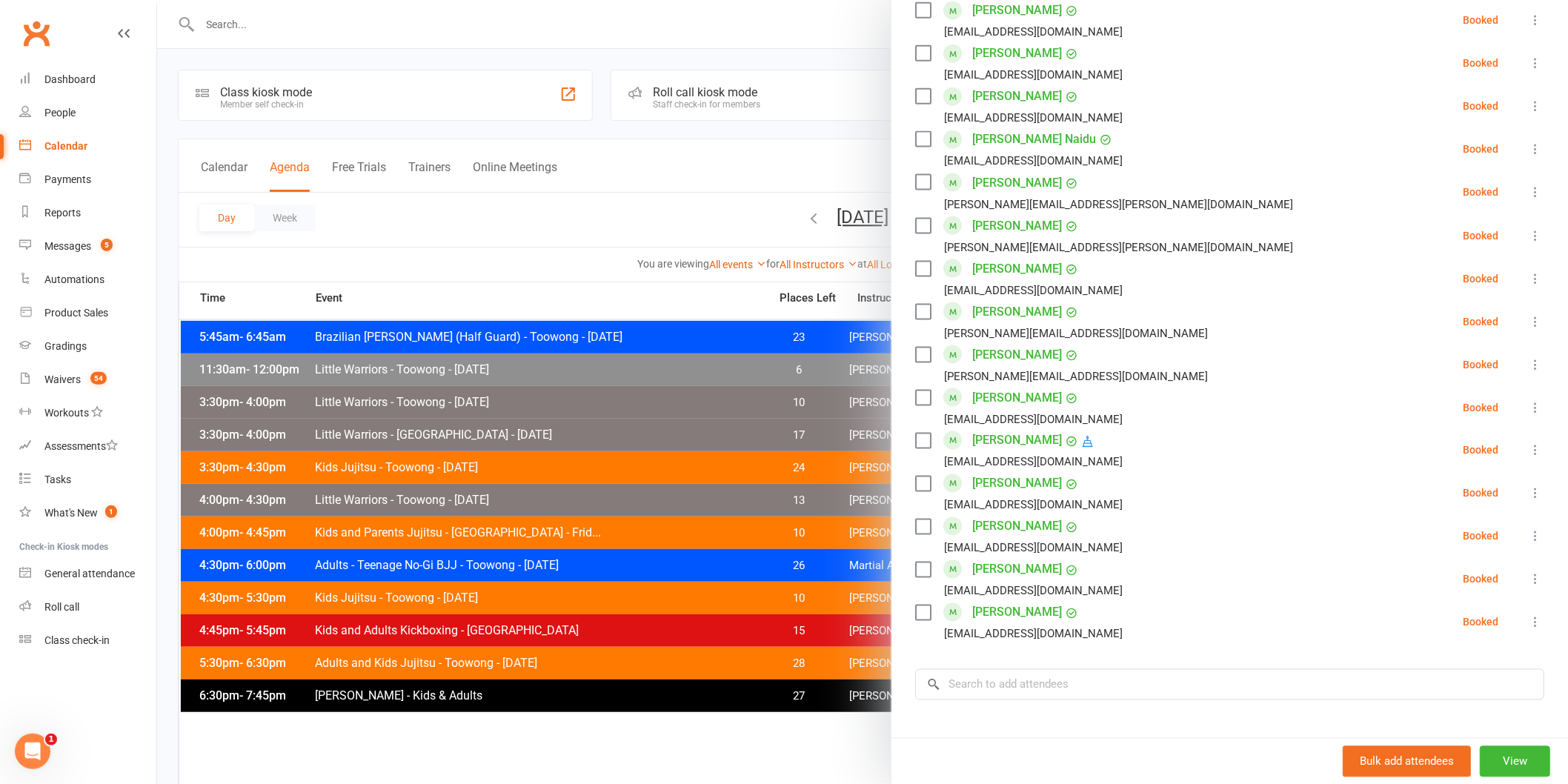
scroll to position [922, 0]
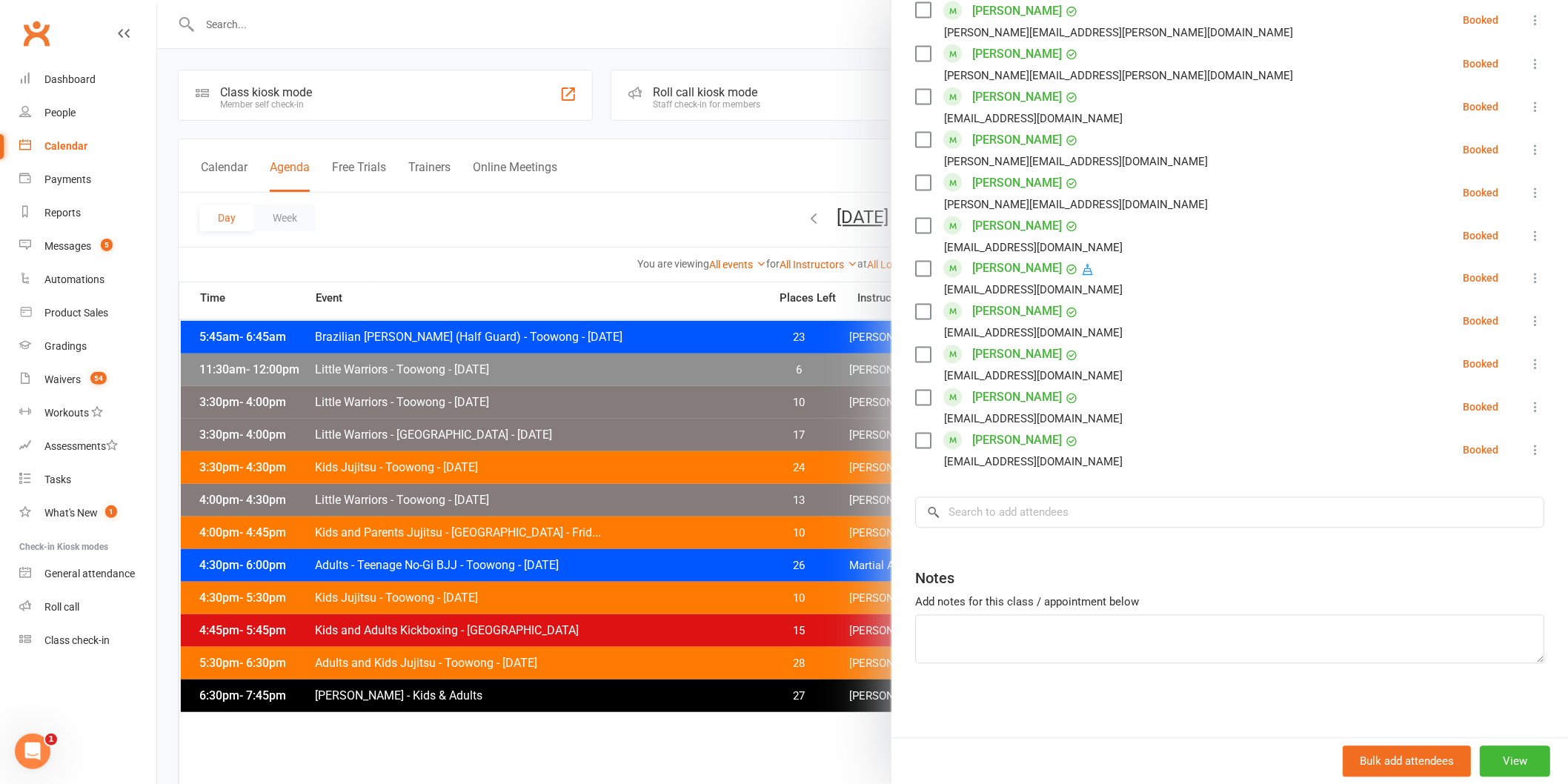
click at [541, 518] on div at bounding box center [863, 392] width 1411 height 784
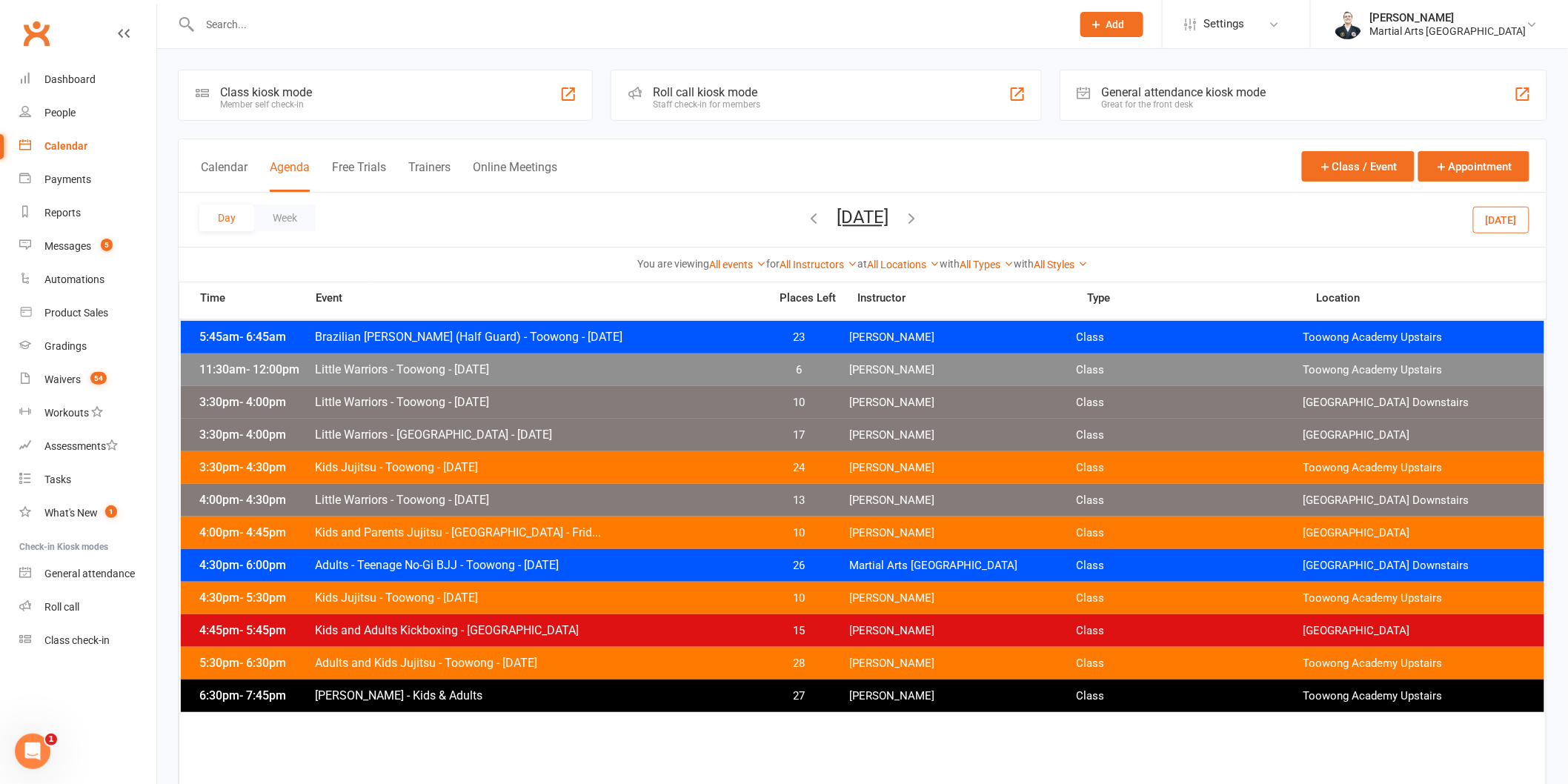
click at [442, 586] on div "4:30pm - 5:30pm Kids Jujitsu - Toowong - [DATE] 10 [PERSON_NAME] Class Toowong …" at bounding box center [862, 598] width 1364 height 32
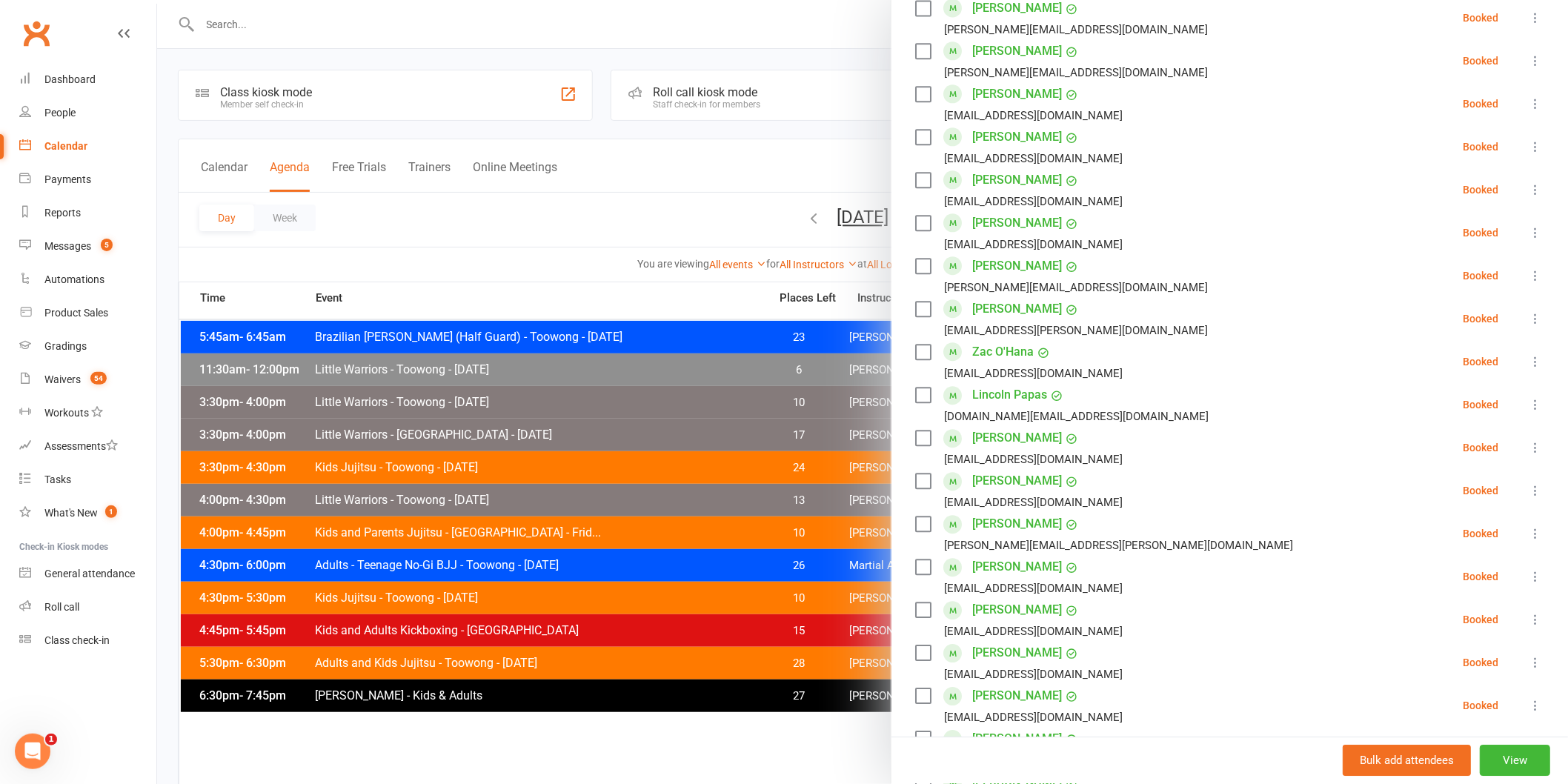
scroll to position [1647, 0]
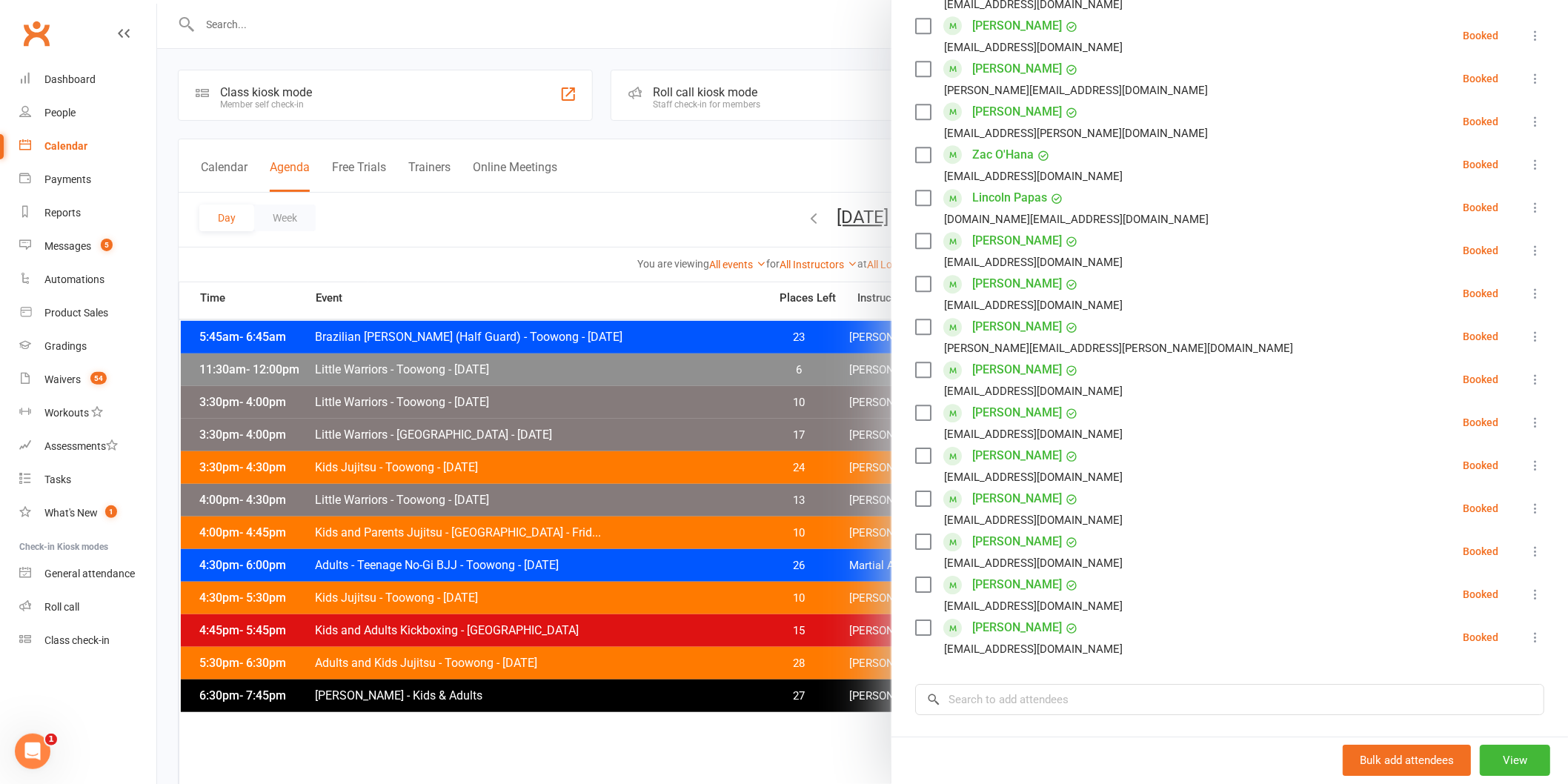
click at [541, 277] on div at bounding box center [863, 392] width 1411 height 784
